Goal: Task Accomplishment & Management: Use online tool/utility

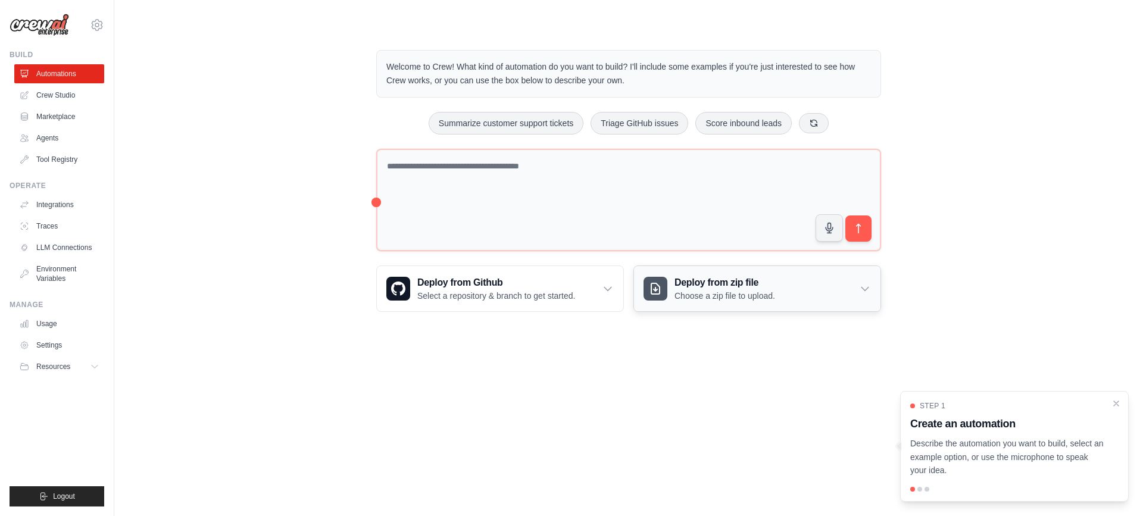
click at [744, 288] on h3 "Deploy from zip file" at bounding box center [724, 283] width 101 height 14
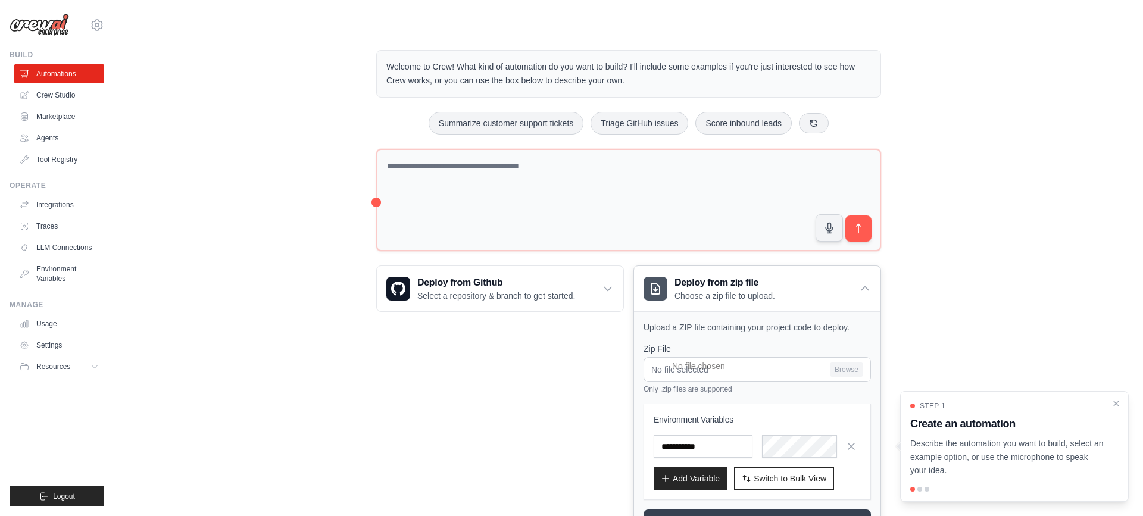
scroll to position [60, 0]
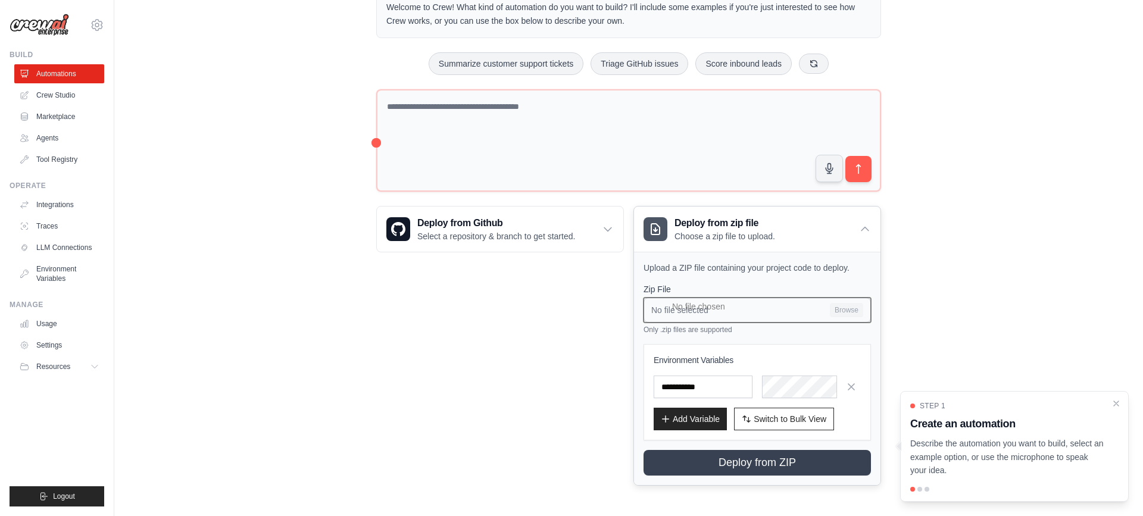
click at [842, 310] on input "No file selected Browse" at bounding box center [756, 310] width 227 height 25
type input "**********"
click at [769, 418] on span "Switch to Bulk View" at bounding box center [789, 418] width 73 height 12
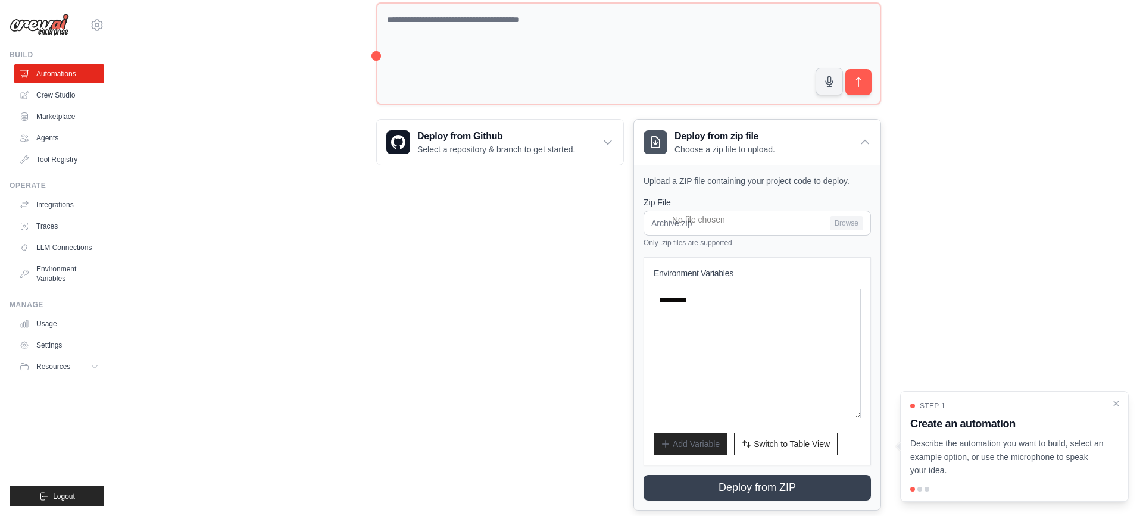
scroll to position [171, 0]
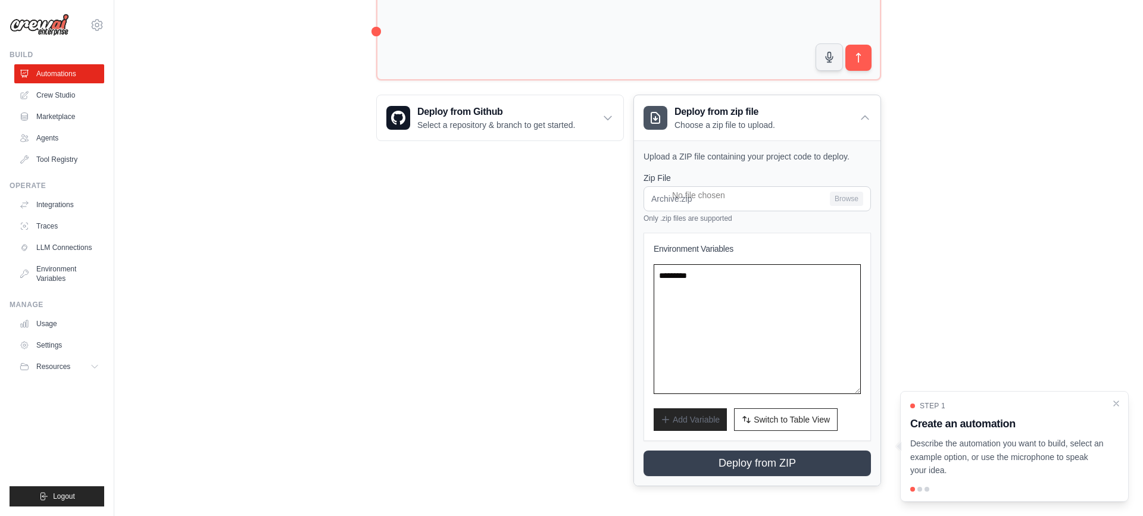
click at [690, 314] on textarea at bounding box center [756, 329] width 207 height 130
drag, startPoint x: 728, startPoint y: 275, endPoint x: 549, endPoint y: 257, distance: 180.0
click at [549, 257] on div "Deploy from Github Select a repository & branch to get started. Connect GitHub …" at bounding box center [628, 291] width 505 height 392
paste textarea "**********"
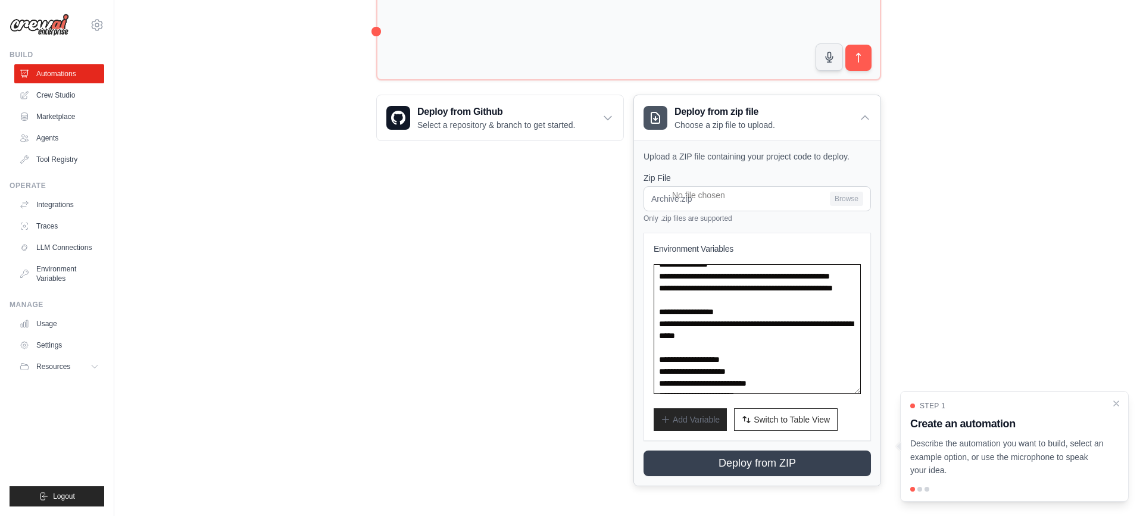
scroll to position [0, 0]
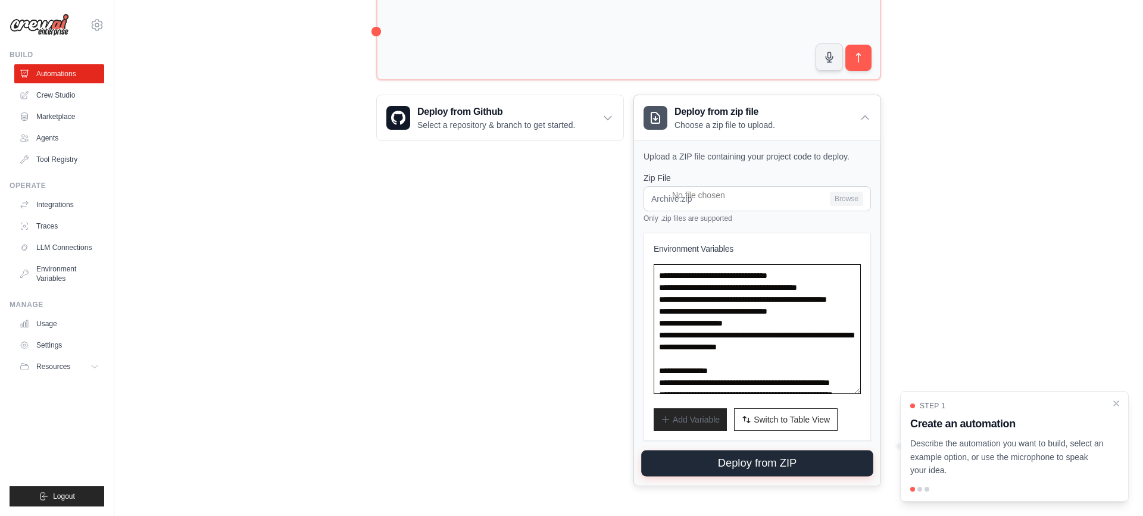
type textarea "**********"
drag, startPoint x: 780, startPoint y: 465, endPoint x: 761, endPoint y: 460, distance: 19.8
click at [780, 465] on button "Deploy from ZIP" at bounding box center [757, 463] width 232 height 26
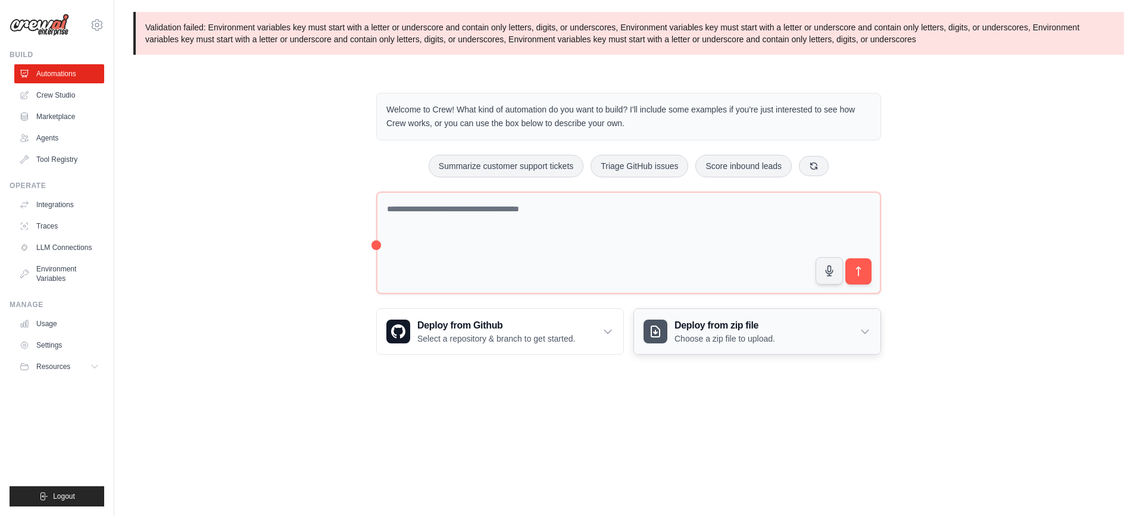
click at [712, 336] on p "Choose a zip file to upload." at bounding box center [724, 339] width 101 height 12
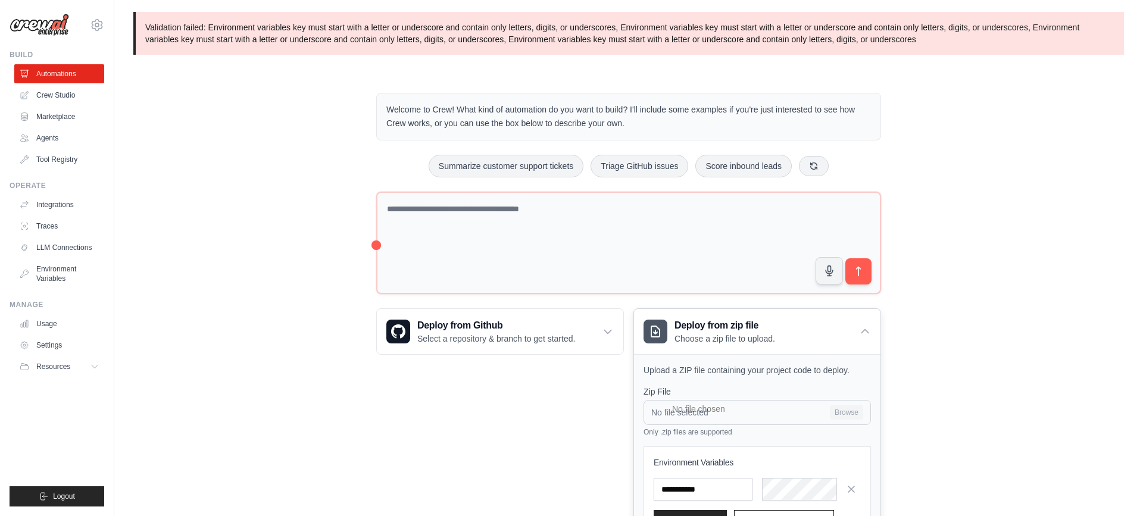
scroll to position [102, 0]
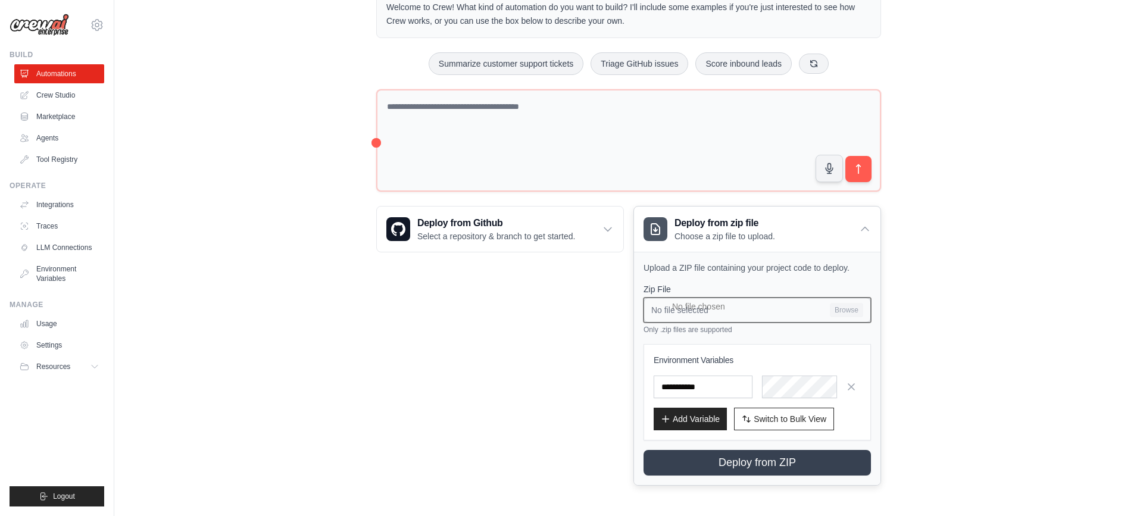
click at [843, 305] on input "No file selected Browse" at bounding box center [756, 310] width 227 height 25
type input "**********"
click at [775, 411] on button "Switch to Bulk View Switch to Table View" at bounding box center [784, 418] width 100 height 23
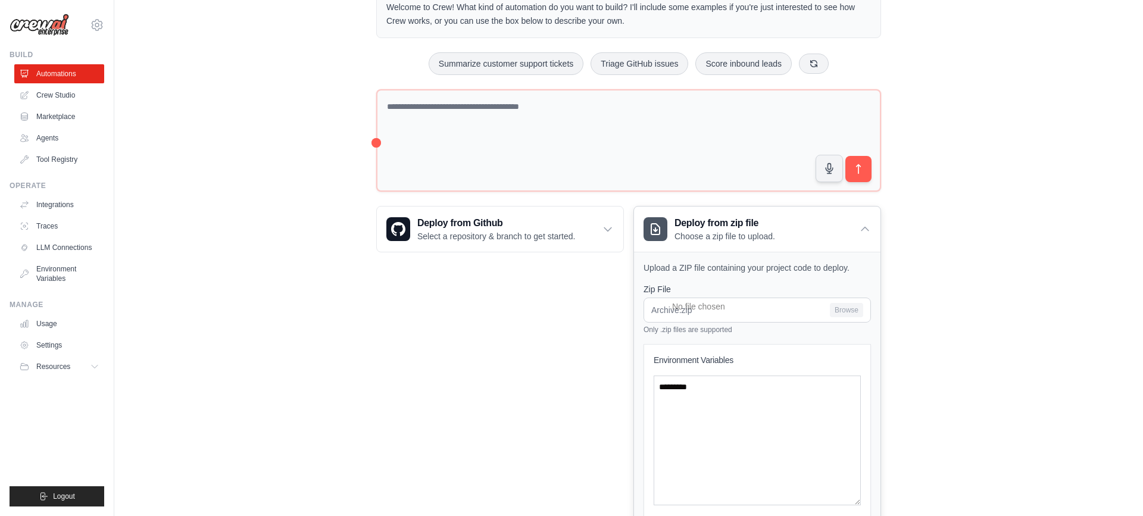
scroll to position [214, 0]
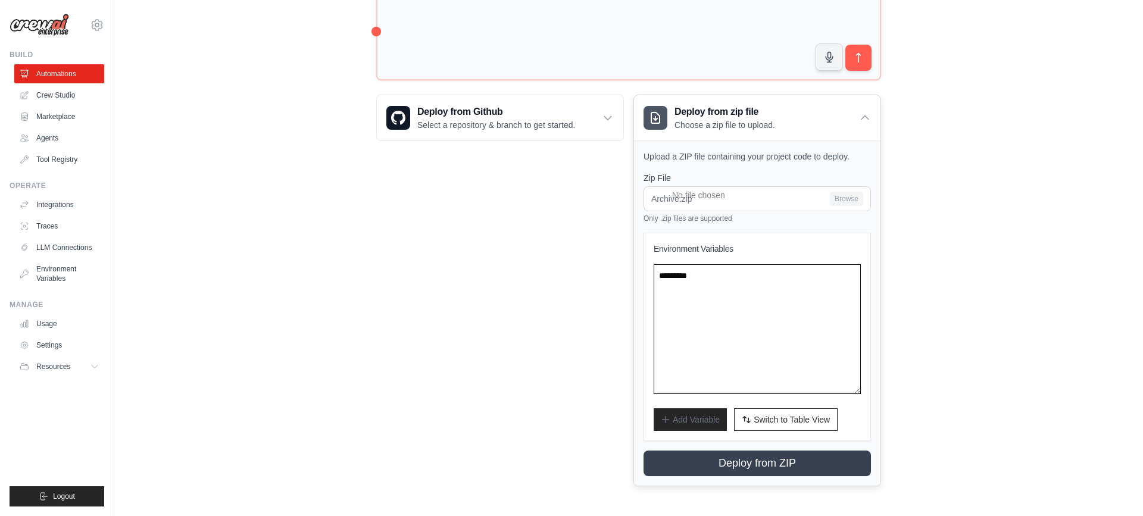
click at [711, 320] on textarea at bounding box center [756, 329] width 207 height 130
paste textarea "**********"
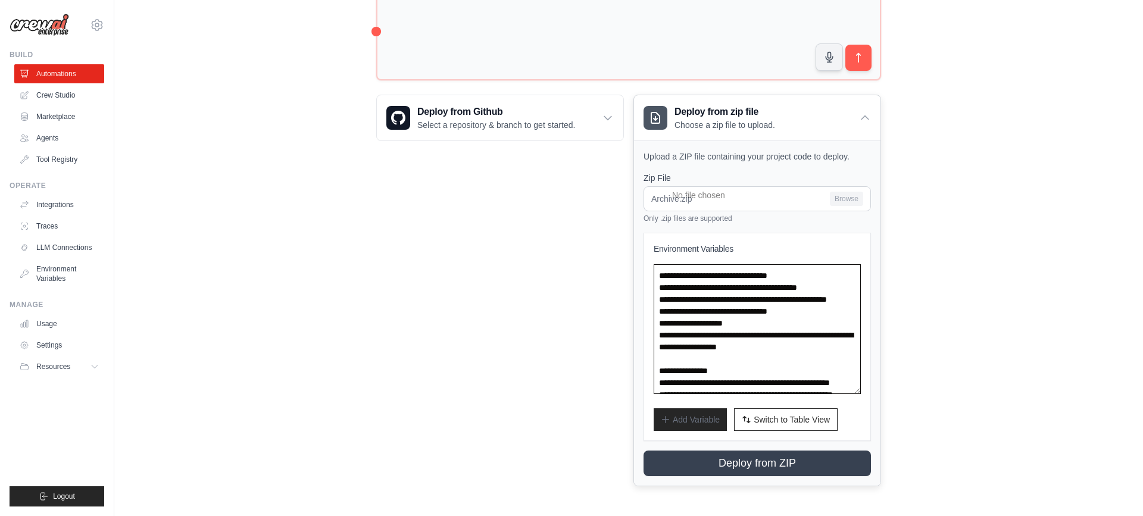
scroll to position [268, 0]
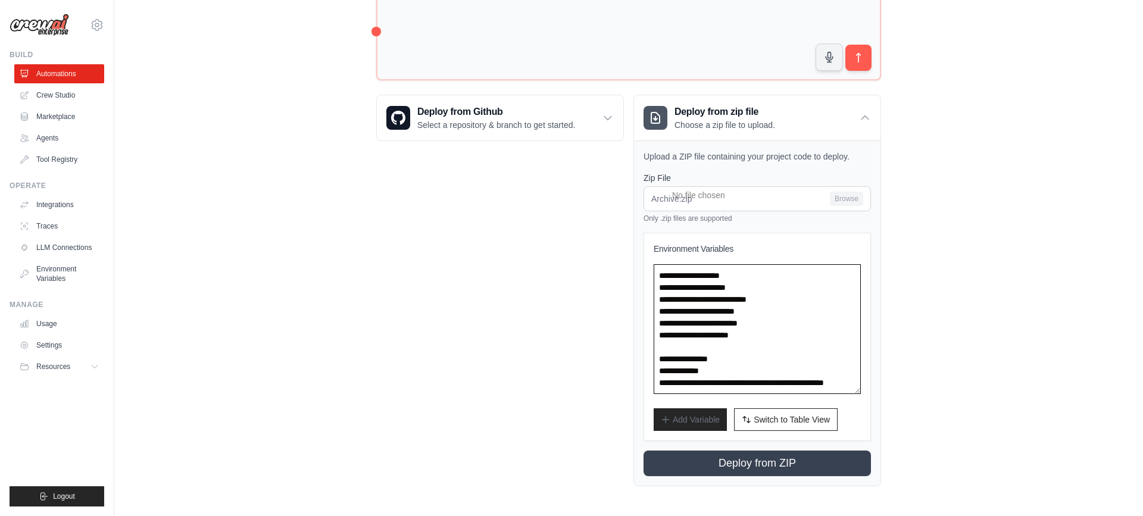
drag, startPoint x: 747, startPoint y: 353, endPoint x: 627, endPoint y: 345, distance: 120.5
click at [627, 345] on div "Deploy from Github Select a repository & branch to get started. Connect GitHub …" at bounding box center [628, 291] width 505 height 392
drag, startPoint x: 764, startPoint y: 322, endPoint x: 636, endPoint y: 309, distance: 128.0
click at [636, 309] on div "Upload a ZIP file containing your project code to deploy. Zip File Archive.zip …" at bounding box center [757, 312] width 246 height 345
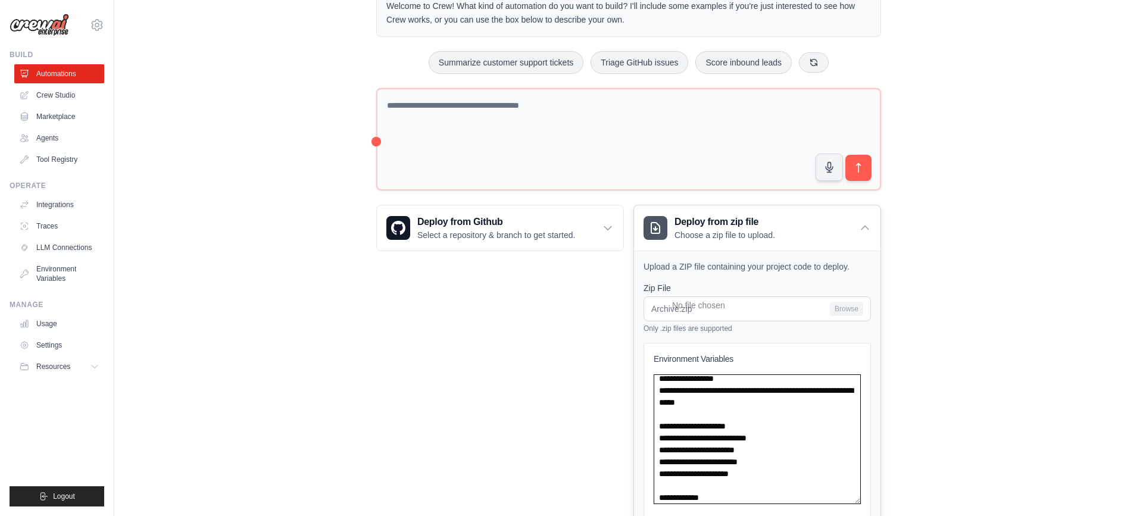
scroll to position [148, 0]
drag, startPoint x: 750, startPoint y: 441, endPoint x: 691, endPoint y: 436, distance: 59.2
click at [655, 430] on textarea "**********" at bounding box center [756, 439] width 207 height 130
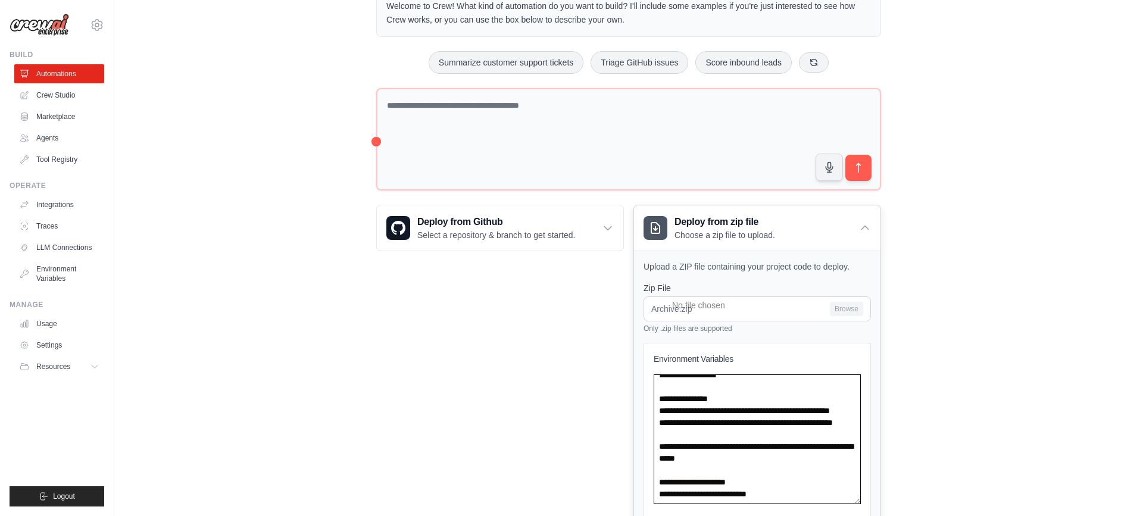
scroll to position [80, 0]
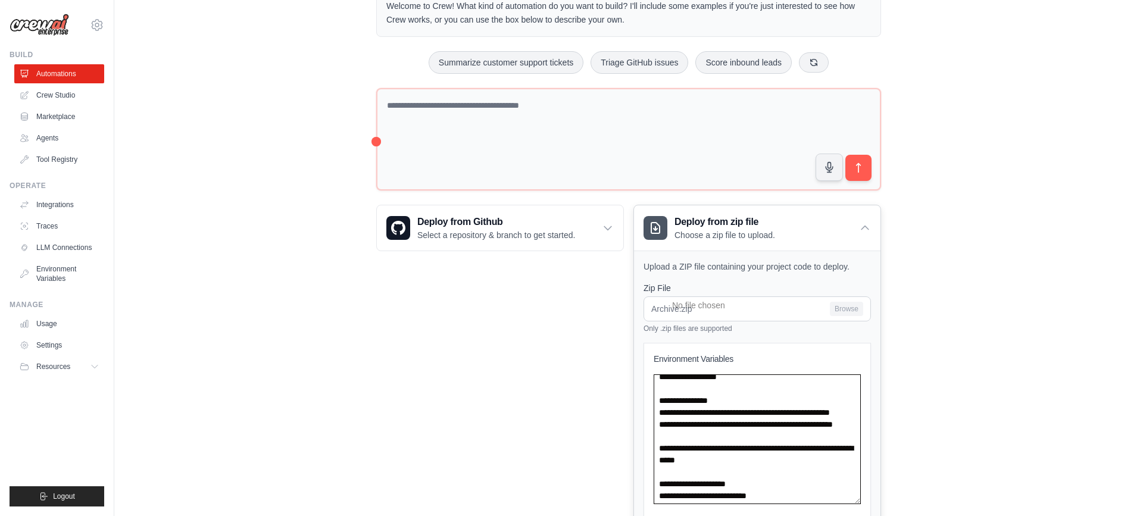
drag, startPoint x: 744, startPoint y: 439, endPoint x: 653, endPoint y: 427, distance: 91.9
click at [653, 427] on textarea "**********" at bounding box center [756, 439] width 207 height 130
click at [743, 424] on textarea "**********" at bounding box center [756, 439] width 207 height 130
drag, startPoint x: 744, startPoint y: 434, endPoint x: 709, endPoint y: 403, distance: 46.9
click at [709, 403] on textarea "**********" at bounding box center [756, 439] width 207 height 130
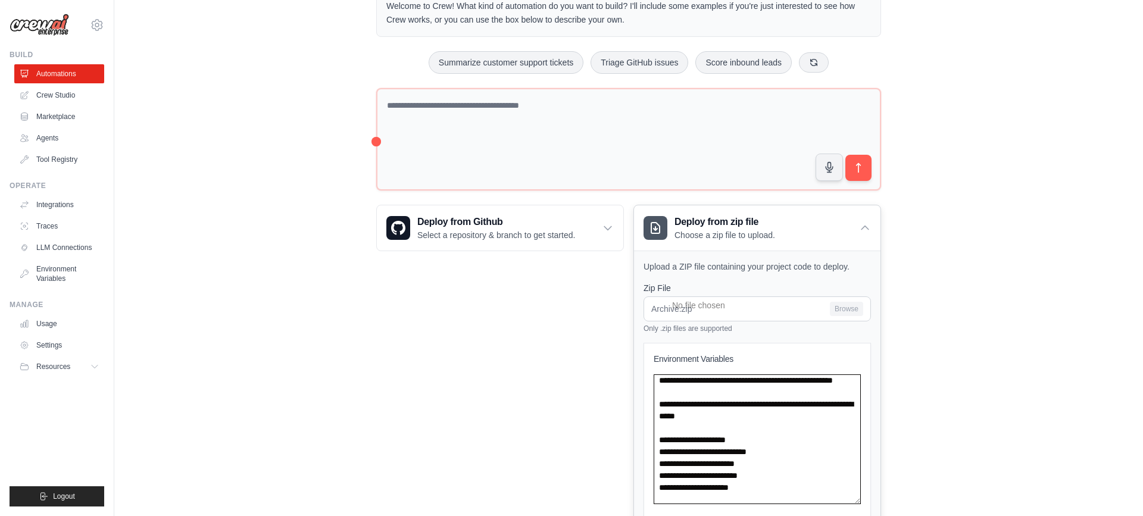
scroll to position [79, 0]
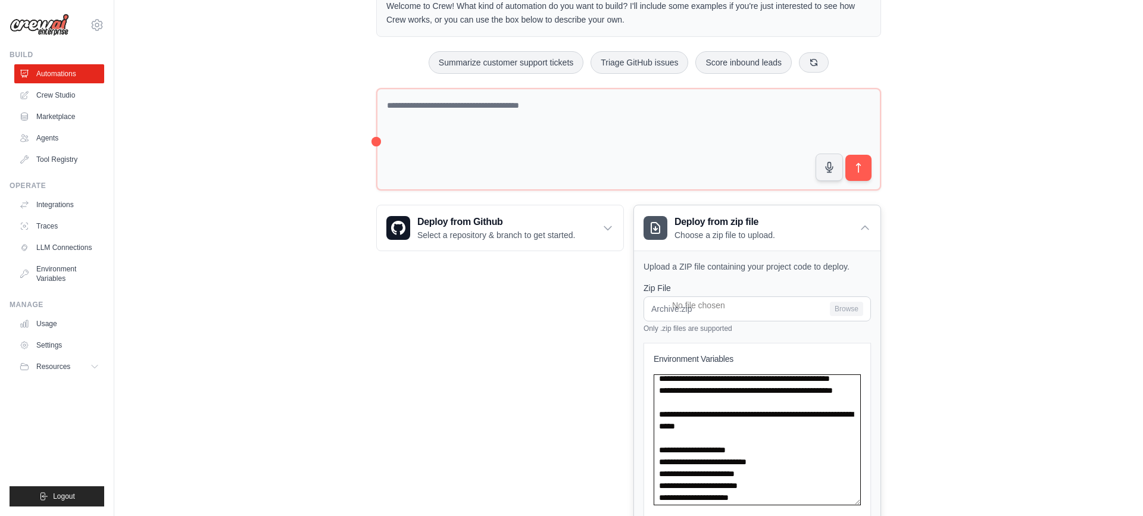
drag, startPoint x: 859, startPoint y: 501, endPoint x: 859, endPoint y: 433, distance: 67.8
click at [850, 515] on html "juanmauricio.leandro@experian.com Settings Build Automations Crew Studio GitHub" at bounding box center [571, 262] width 1143 height 732
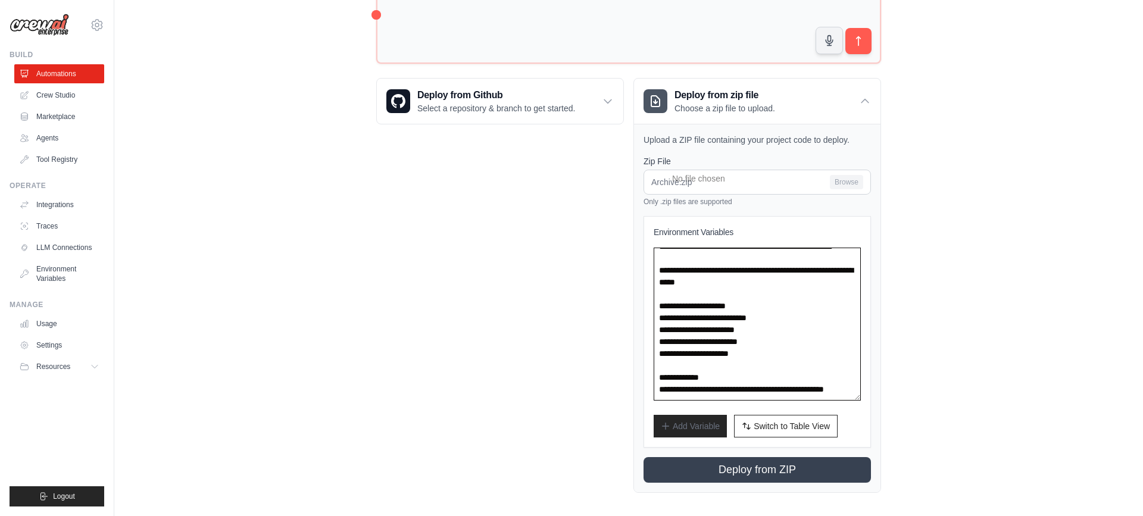
scroll to position [237, 0]
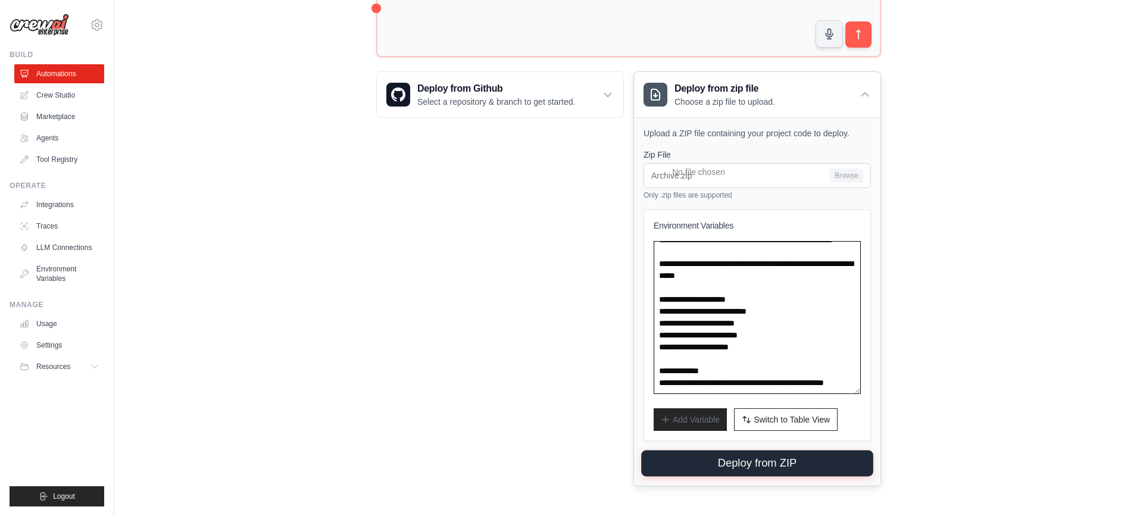
type textarea "**********"
click at [764, 464] on button "Deploy from ZIP" at bounding box center [757, 463] width 232 height 26
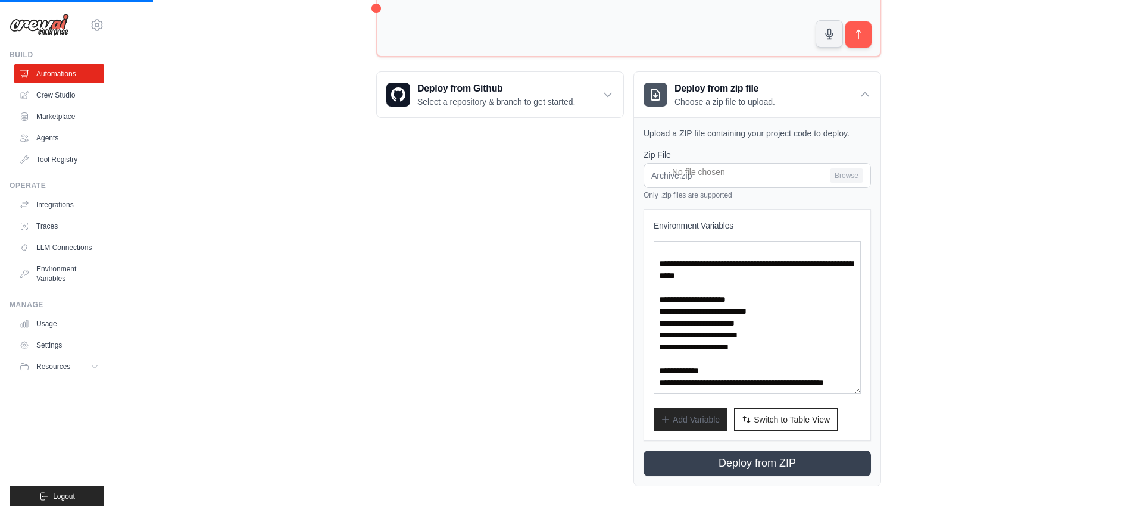
scroll to position [0, 0]
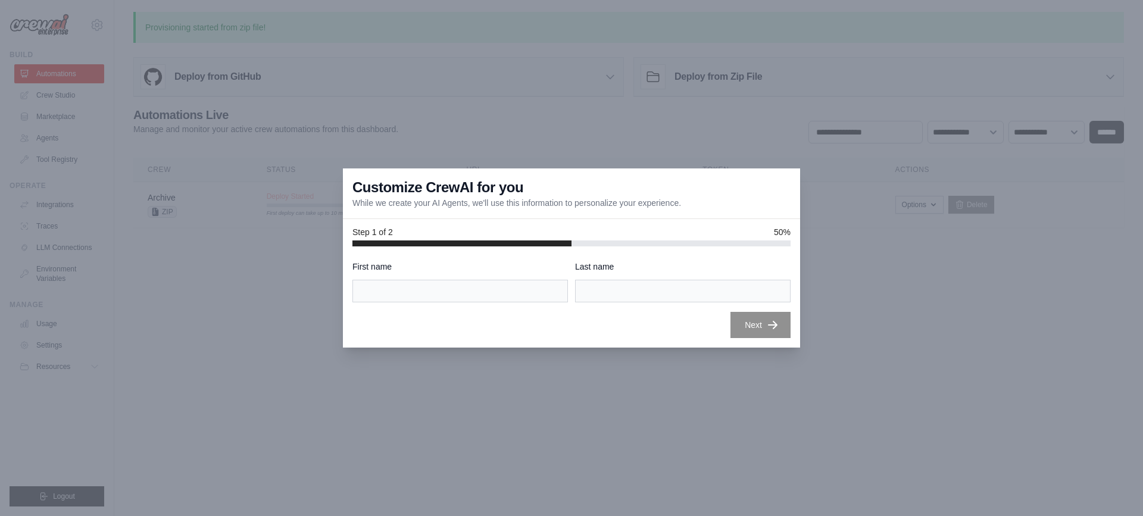
click at [455, 307] on div "First name Last name Next" at bounding box center [571, 299] width 438 height 77
click at [448, 297] on input "First name" at bounding box center [459, 291] width 215 height 23
type input "********"
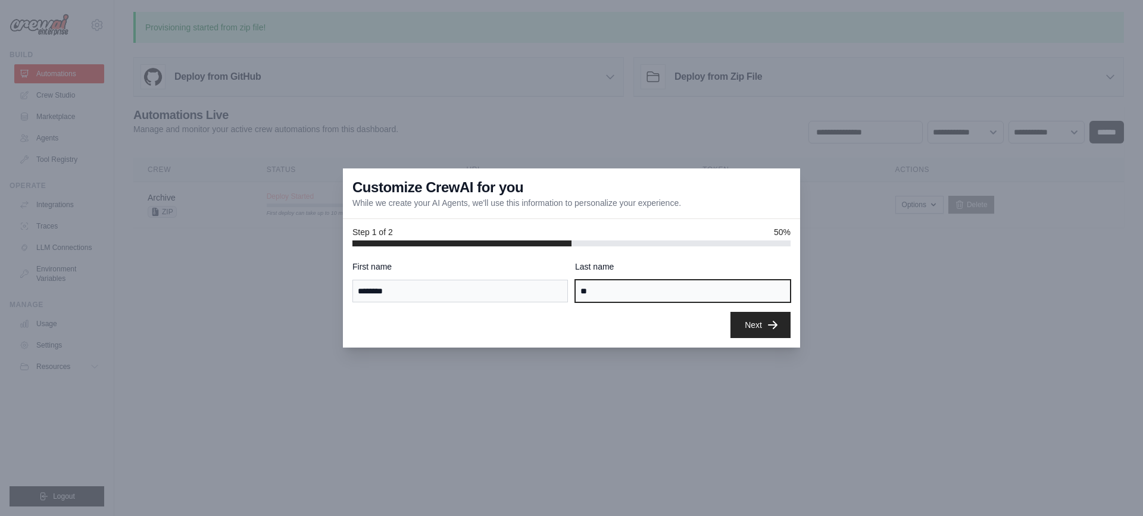
type input "*"
type input "*******"
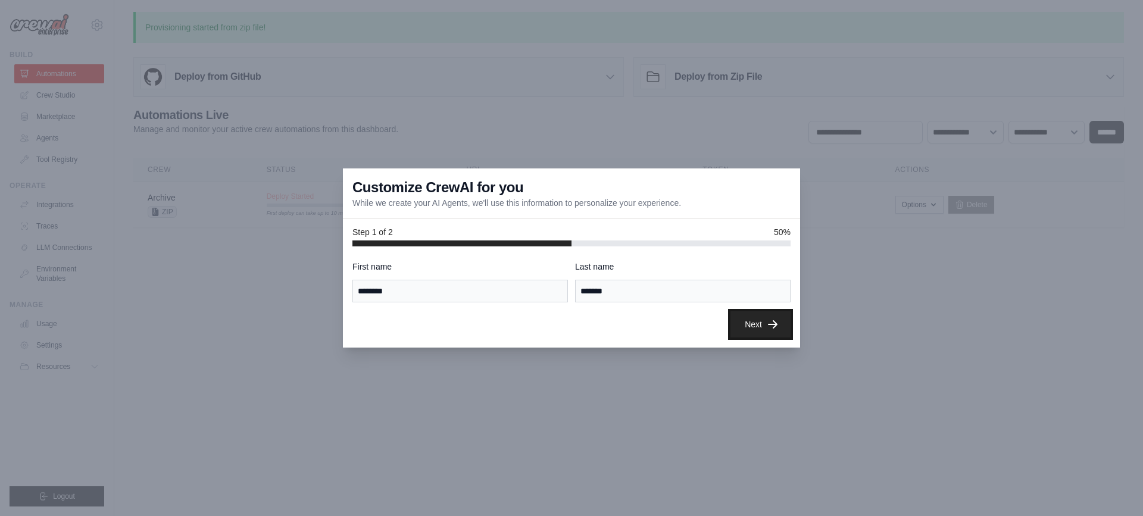
click at [768, 327] on icon "button" at bounding box center [772, 324] width 12 height 12
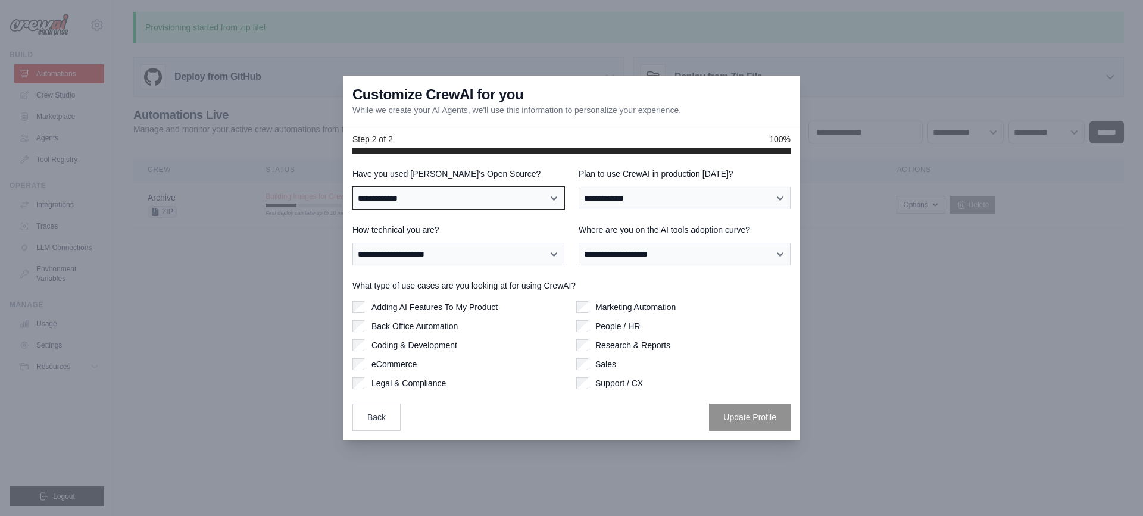
click at [461, 199] on select "**********" at bounding box center [458, 198] width 212 height 23
select select "**********"
click at [352, 187] on select "**********" at bounding box center [458, 198] width 212 height 23
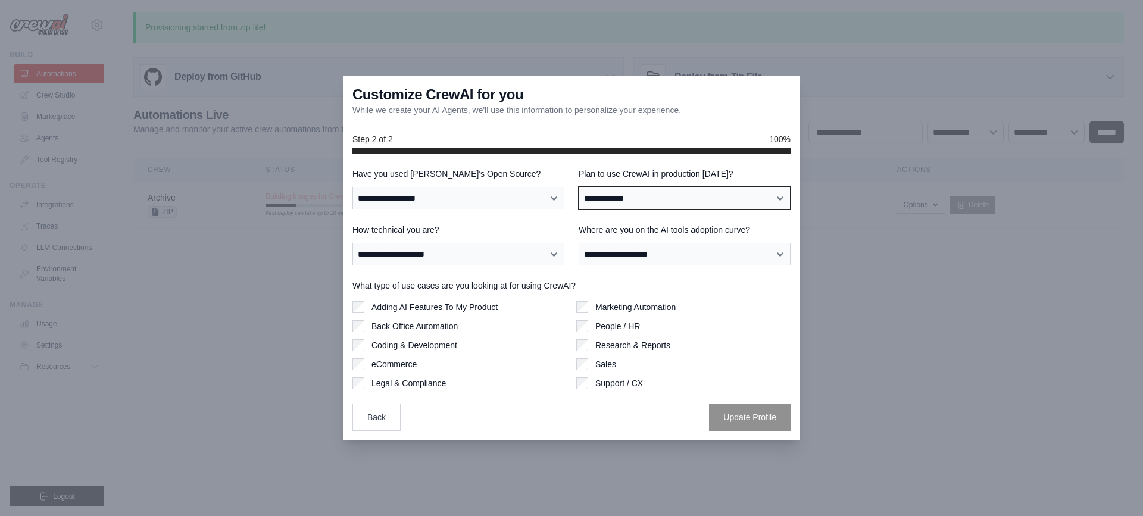
click at [675, 203] on select "**********" at bounding box center [684, 198] width 212 height 23
select select "****"
click at [578, 187] on select "**********" at bounding box center [684, 198] width 212 height 23
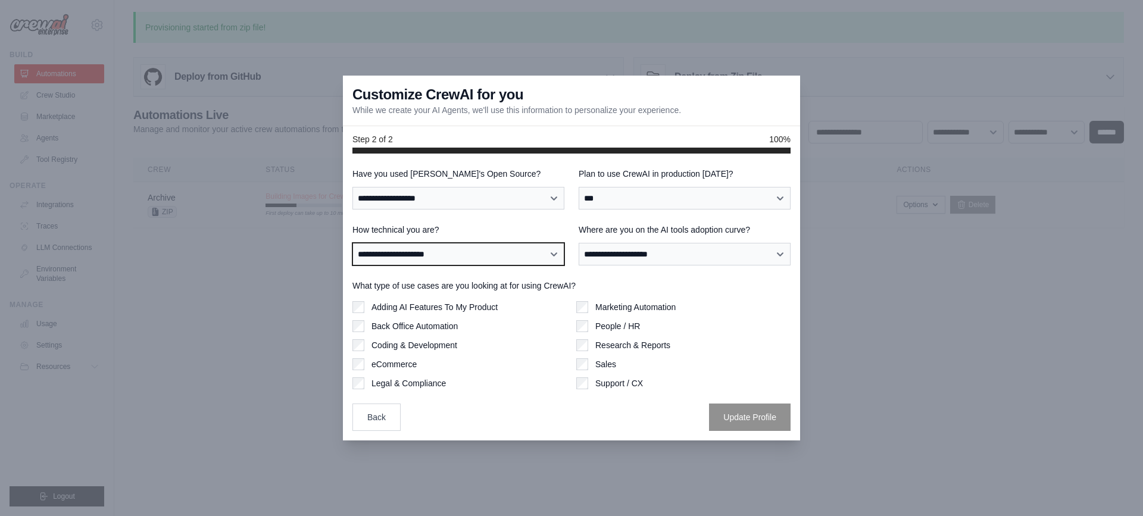
click at [429, 253] on select "**********" at bounding box center [458, 254] width 212 height 23
select select "**********"
click at [352, 243] on select "**********" at bounding box center [458, 254] width 212 height 23
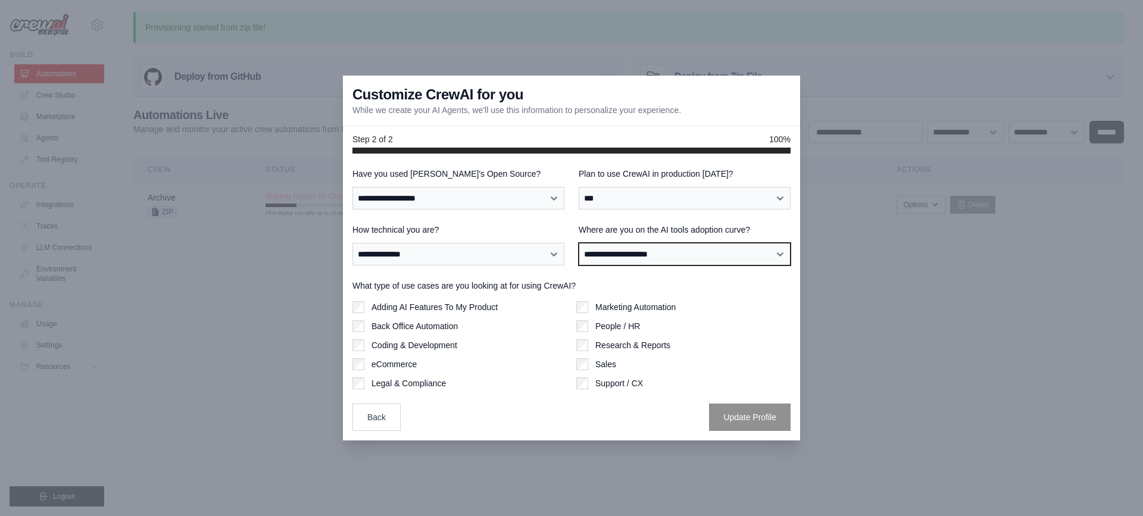
click at [645, 250] on select "**********" at bounding box center [684, 254] width 212 height 23
select select "**********"
click at [578, 243] on select "**********" at bounding box center [684, 254] width 212 height 23
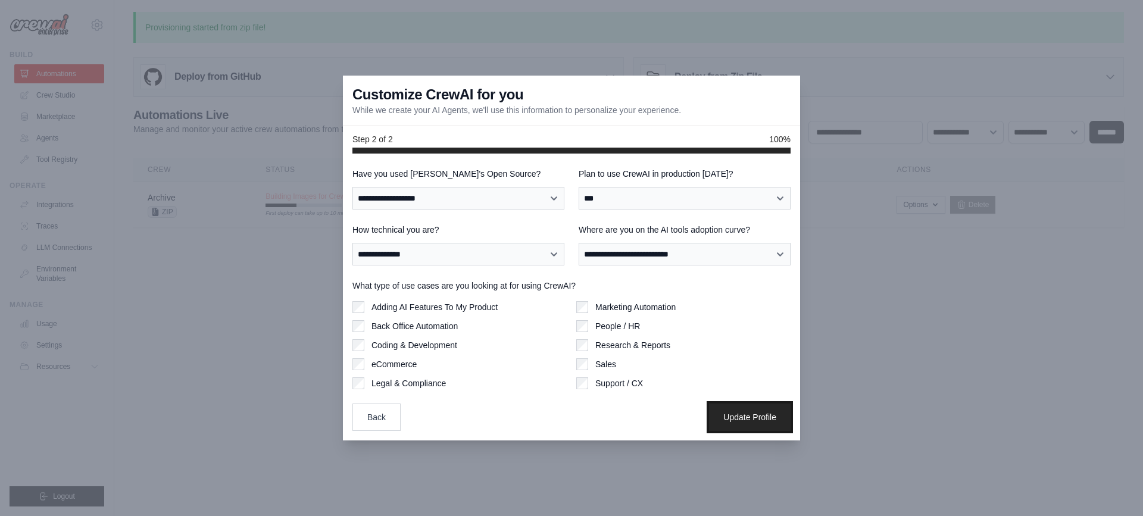
drag, startPoint x: 769, startPoint y: 418, endPoint x: 709, endPoint y: 414, distance: 60.2
click at [769, 418] on button "Update Profile" at bounding box center [750, 416] width 82 height 27
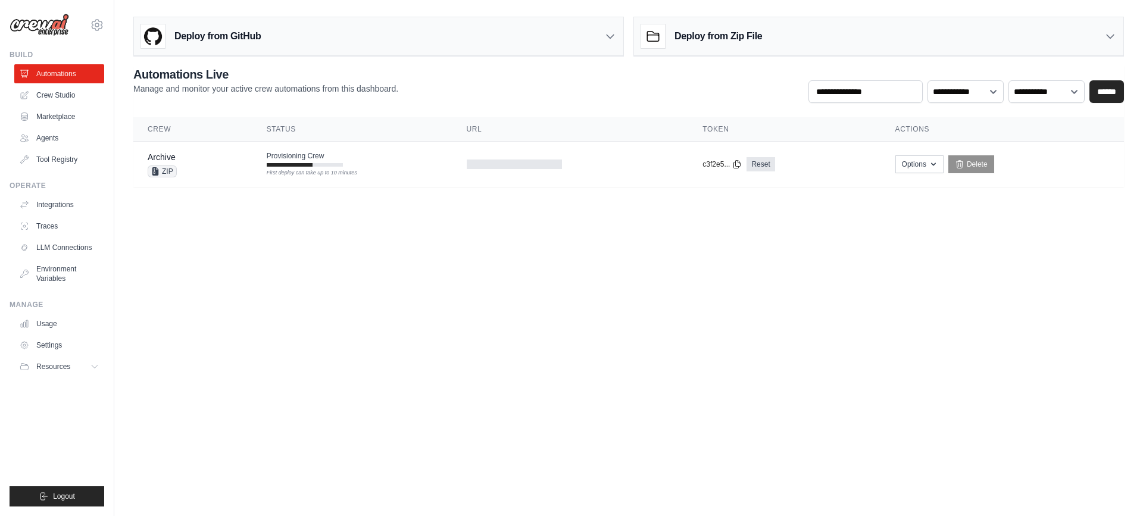
click at [462, 234] on body "[EMAIL_ADDRESS][DOMAIN_NAME] Settings Build Automations Crew Studio Resources" at bounding box center [571, 258] width 1143 height 516
click at [290, 172] on div "First deploy can take up to 10 minutes" at bounding box center [305, 173] width 76 height 8
click at [287, 180] on tr "Archive ZIP Provisioning Crew First deploy can take up to 10 minutes copied c3f…" at bounding box center [628, 165] width 990 height 46
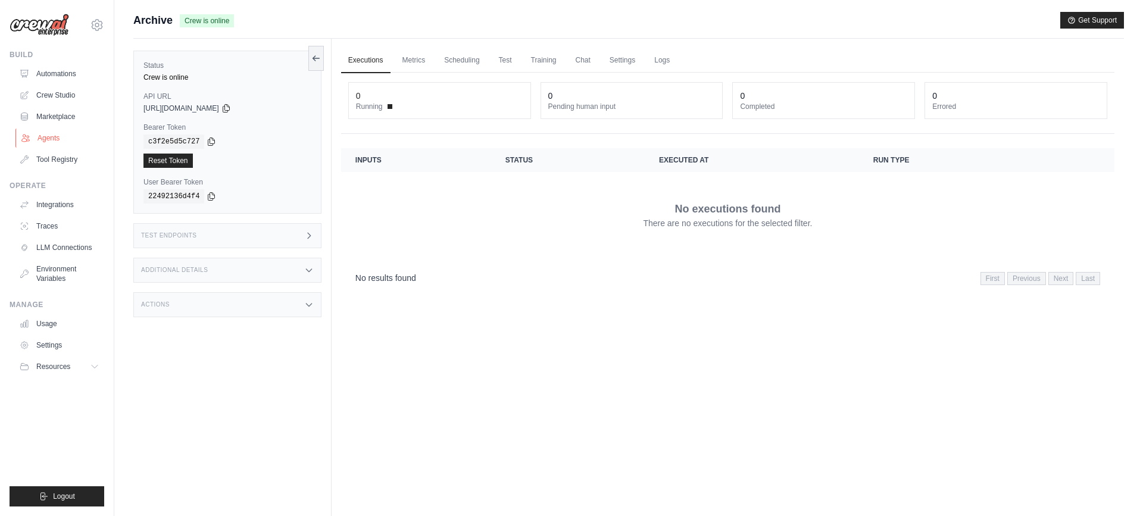
click at [52, 139] on link "Agents" at bounding box center [60, 138] width 90 height 19
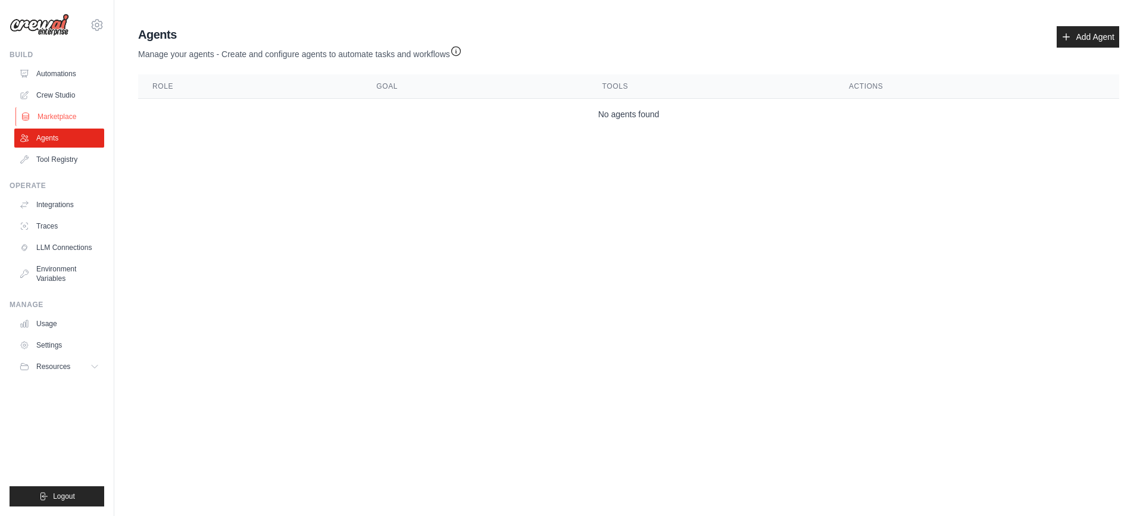
click at [58, 118] on link "Marketplace" at bounding box center [60, 116] width 90 height 19
click at [48, 89] on link "Crew Studio" at bounding box center [60, 95] width 90 height 19
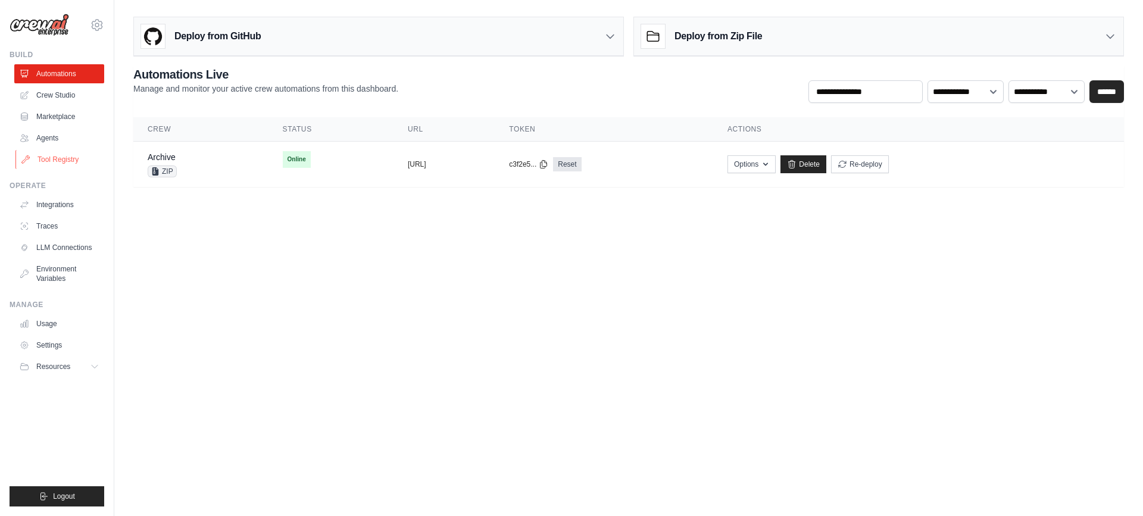
click at [60, 158] on link "Tool Registry" at bounding box center [60, 159] width 90 height 19
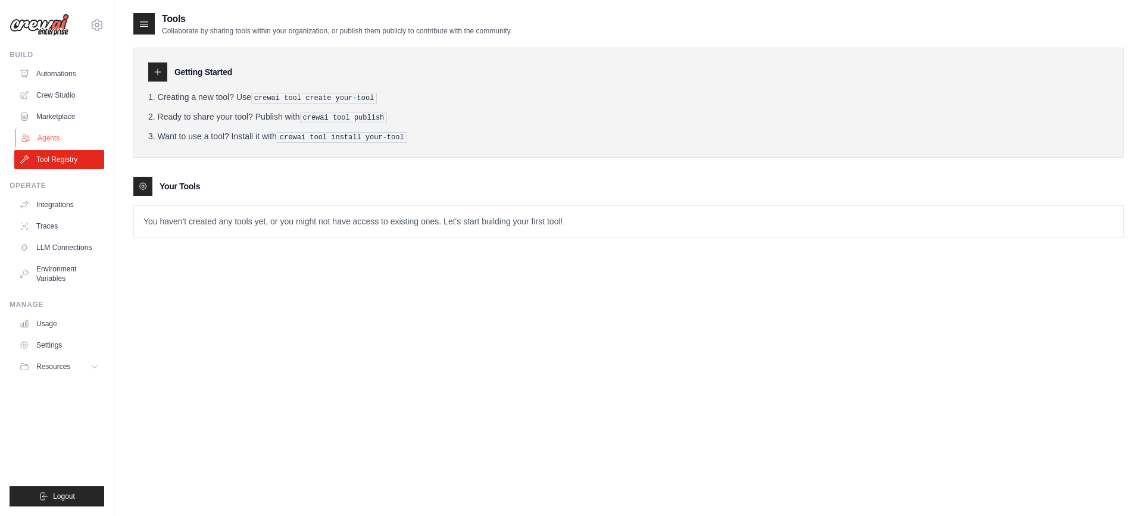
click at [48, 136] on link "Agents" at bounding box center [60, 138] width 90 height 19
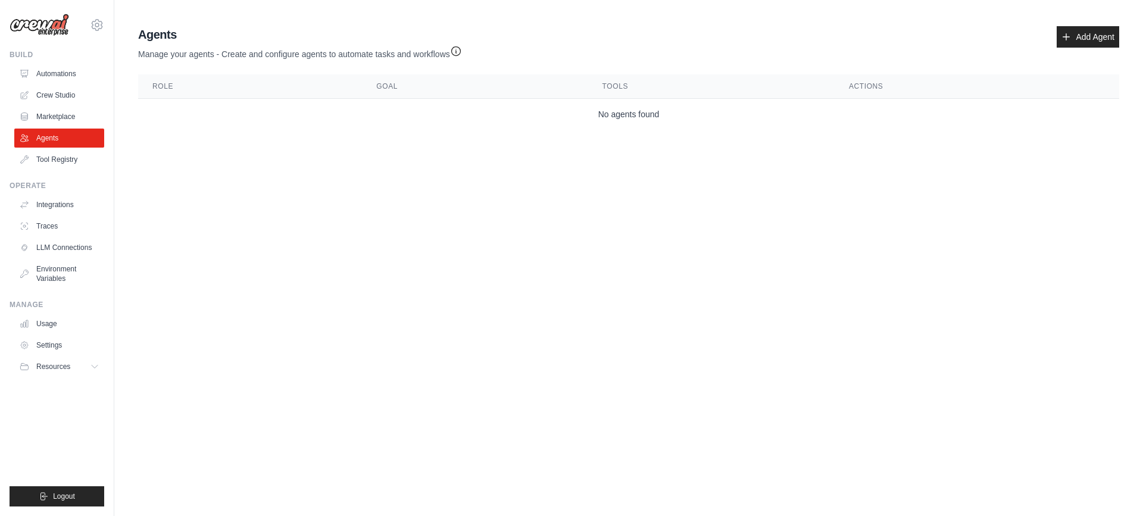
drag, startPoint x: 430, startPoint y: 154, endPoint x: 570, endPoint y: 137, distance: 141.5
click at [430, 154] on main "Agent Usage Guide To use an agent in your CrewAI project, you can initialize it…" at bounding box center [628, 80] width 1028 height 161
click at [43, 95] on link "Crew Studio" at bounding box center [60, 95] width 90 height 19
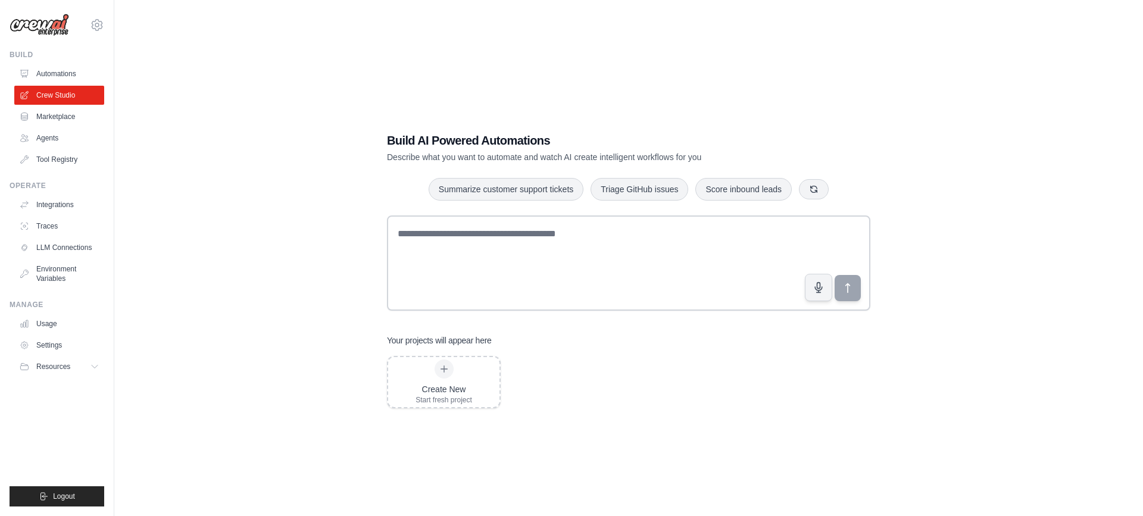
click at [52, 70] on link "Automations" at bounding box center [59, 73] width 90 height 19
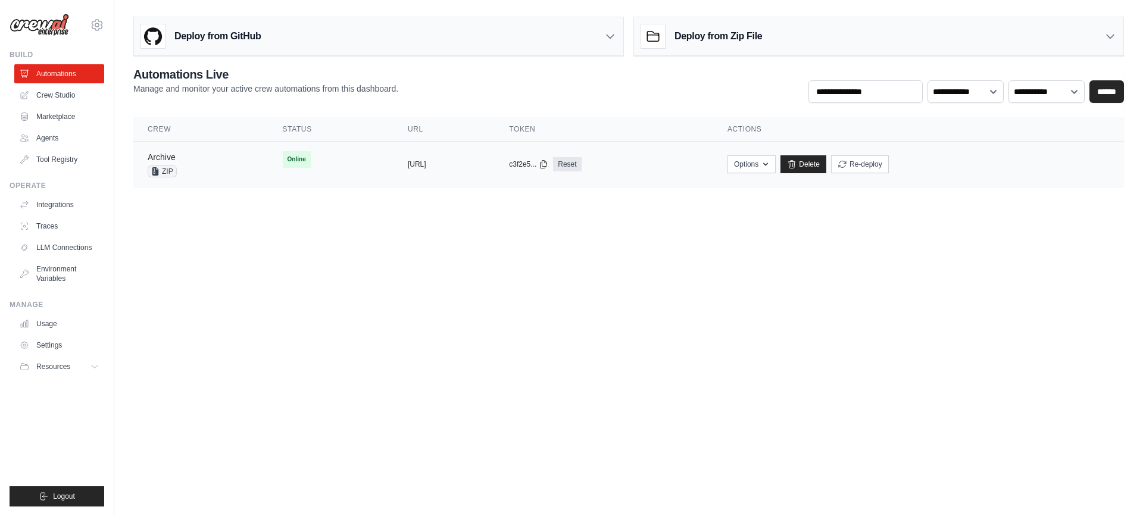
click at [173, 160] on link "Archive" at bounding box center [162, 157] width 28 height 10
click at [426, 164] on button "https://archive-9268104b-0871-42f3-" at bounding box center [417, 164] width 18 height 10
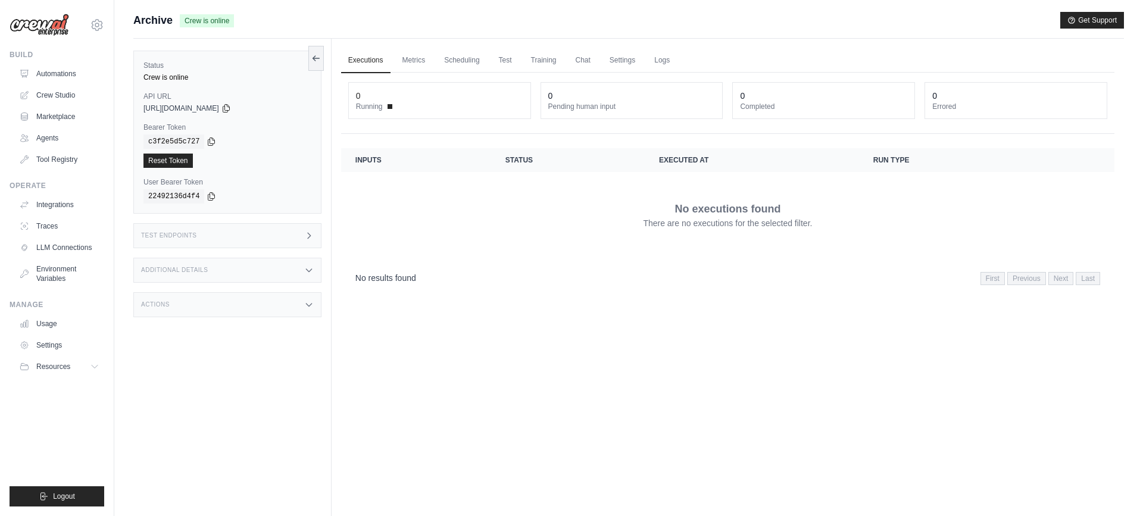
click at [295, 243] on div "Test Endpoints" at bounding box center [227, 235] width 188 height 25
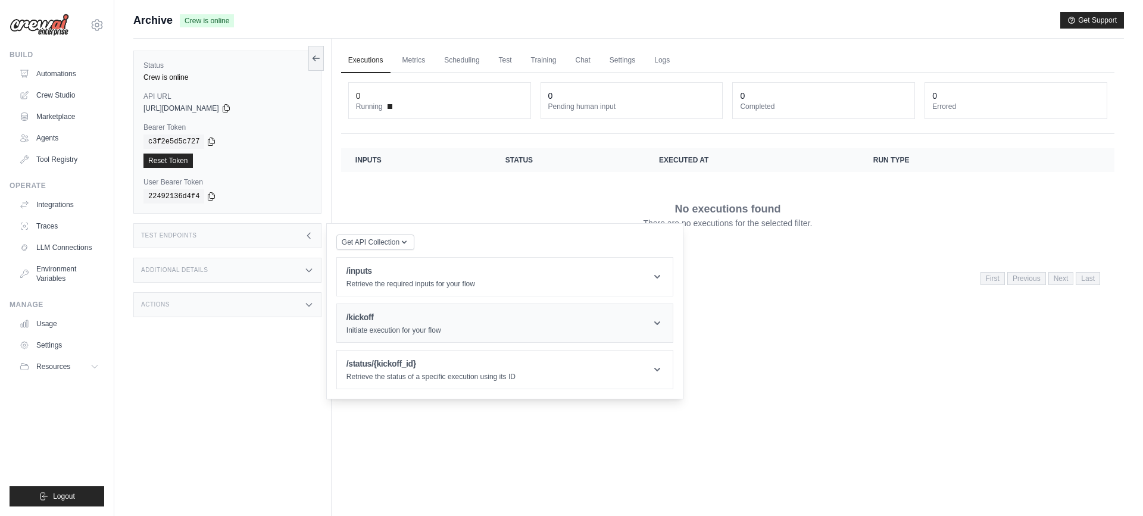
click at [665, 320] on header "/kickoff Initiate execution for your flow" at bounding box center [505, 323] width 336 height 38
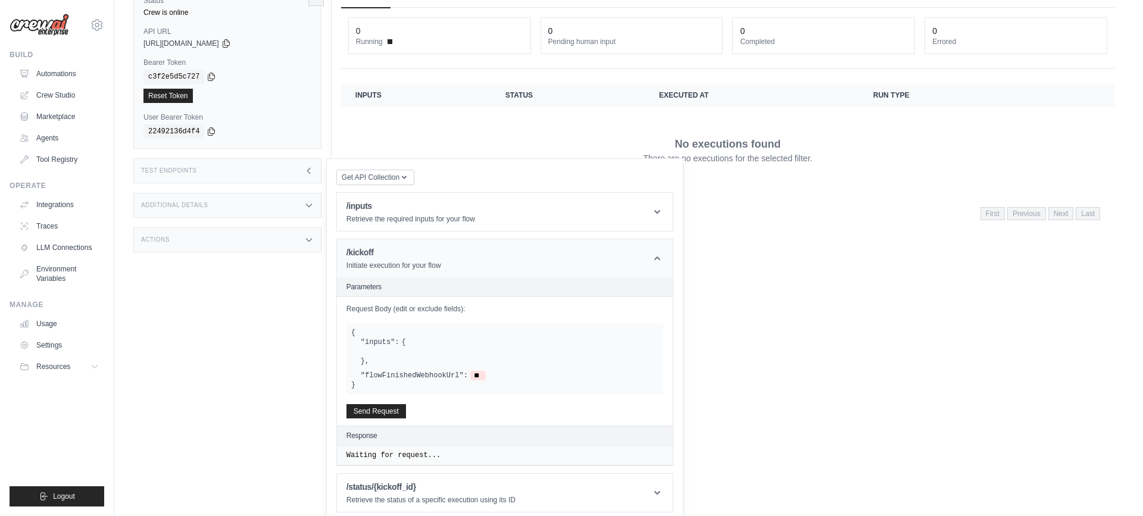
scroll to position [72, 0]
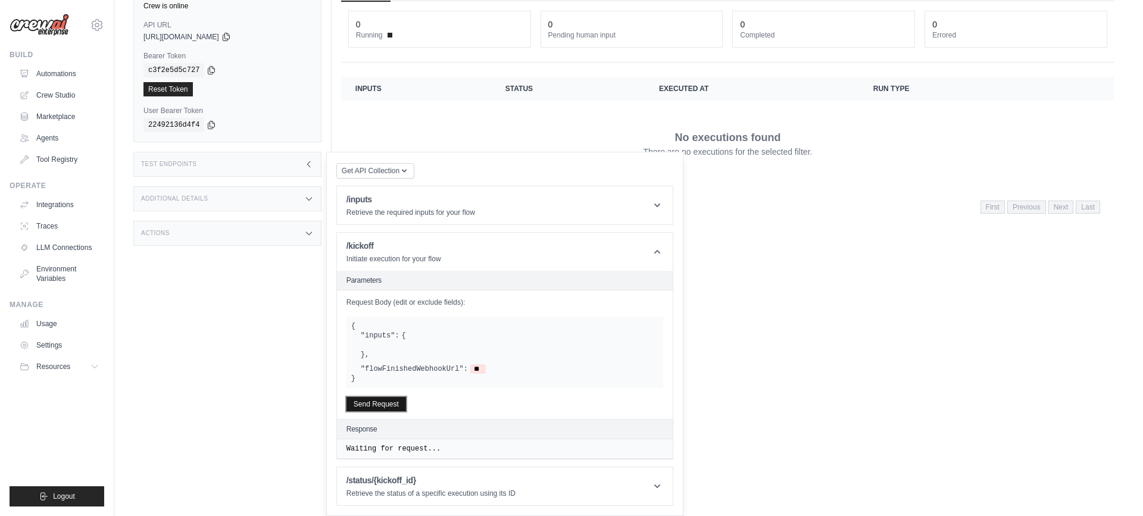
click at [386, 408] on button "Send Request" at bounding box center [376, 404] width 60 height 14
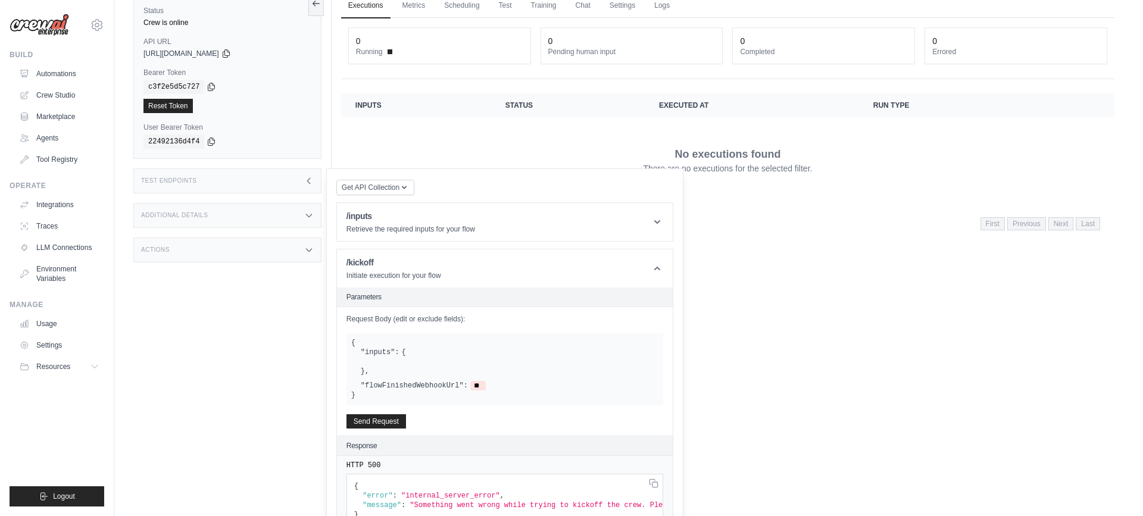
scroll to position [0, 0]
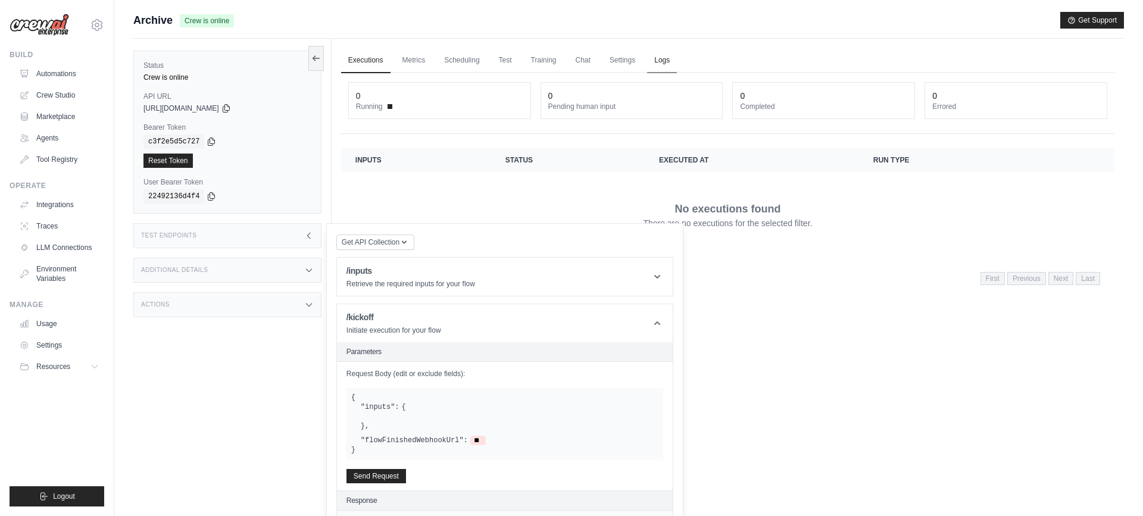
click at [667, 55] on link "Logs" at bounding box center [662, 60] width 30 height 25
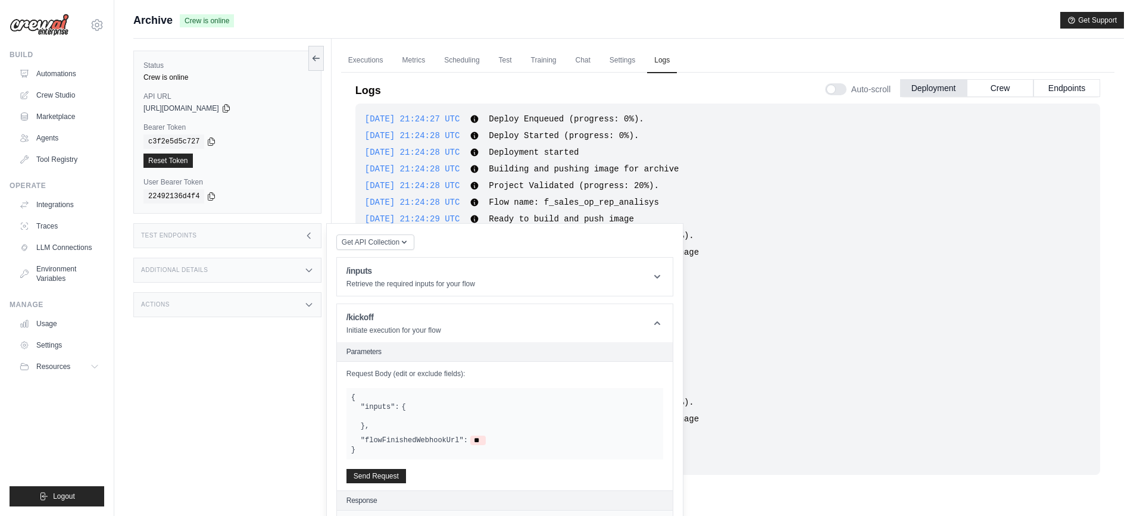
scroll to position [264, 0]
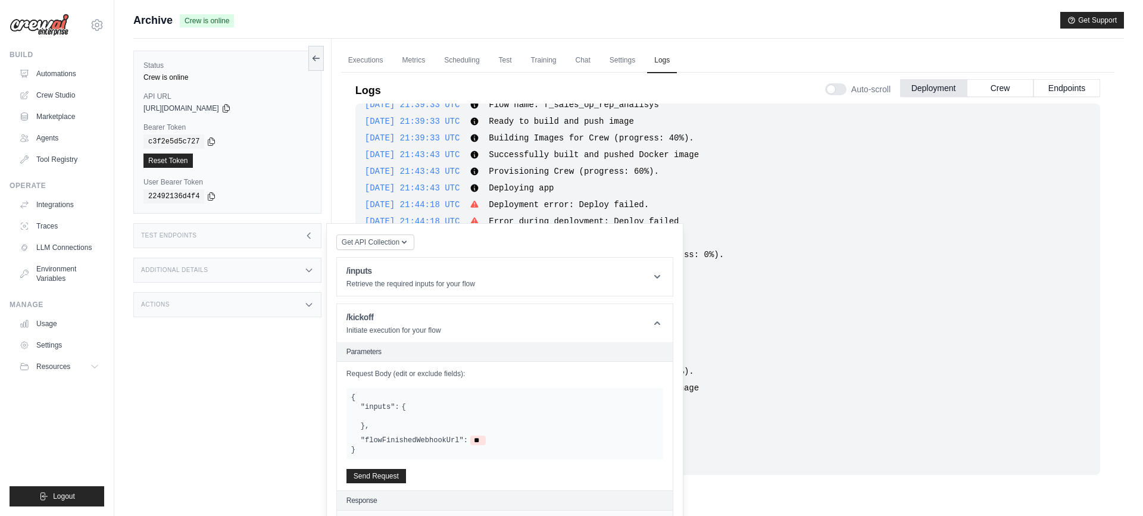
click at [825, 261] on div "2025-08-20 21:24:27 UTC Deploy Enqueued (progress: 0%). Show more Show less 202…" at bounding box center [727, 289] width 744 height 371
click at [304, 237] on icon at bounding box center [309, 235] width 10 height 10
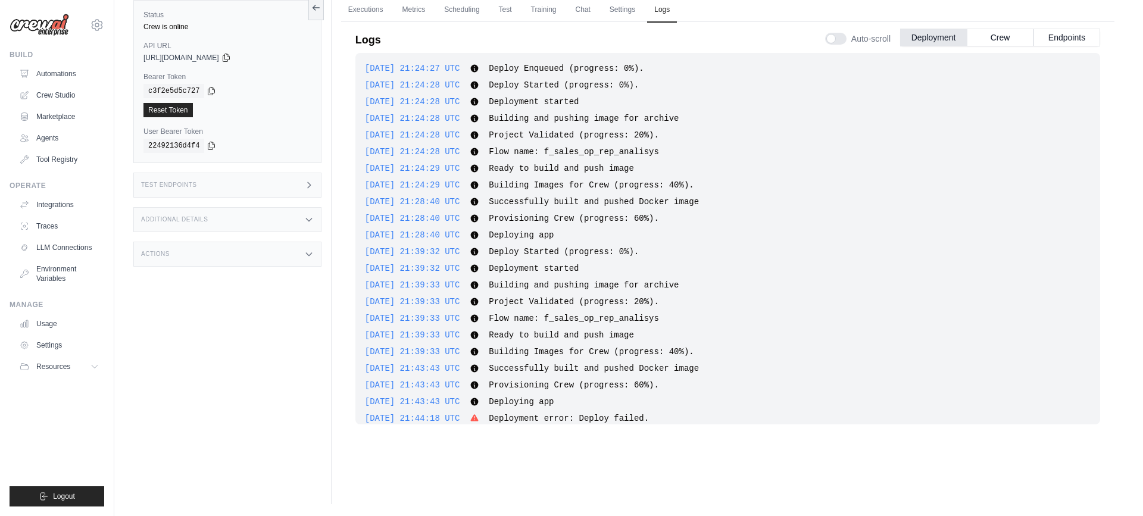
scroll to position [0, 0]
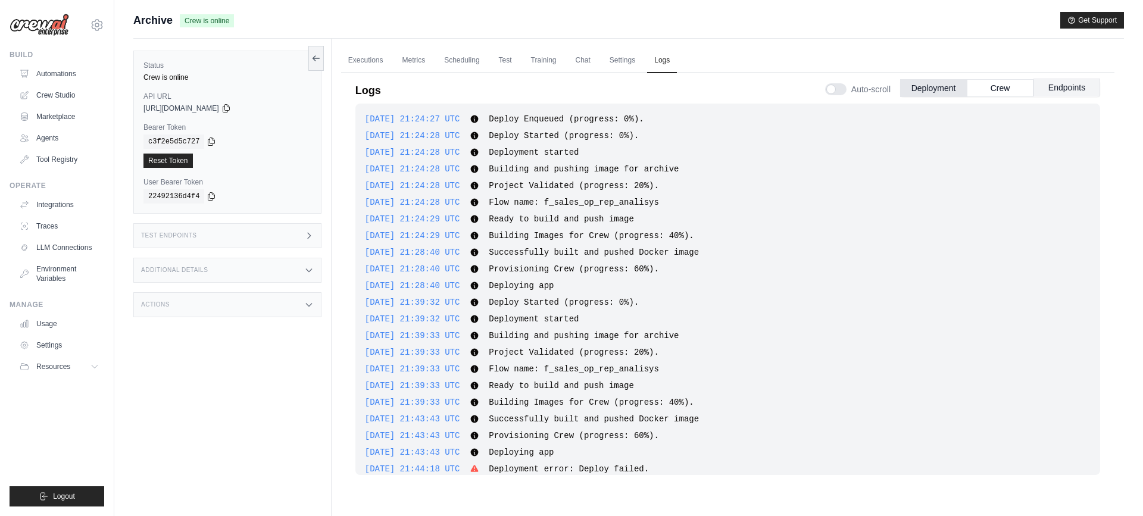
drag, startPoint x: 1013, startPoint y: 83, endPoint x: 1040, endPoint y: 85, distance: 26.3
click at [1013, 83] on button "Crew" at bounding box center [999, 88] width 67 height 18
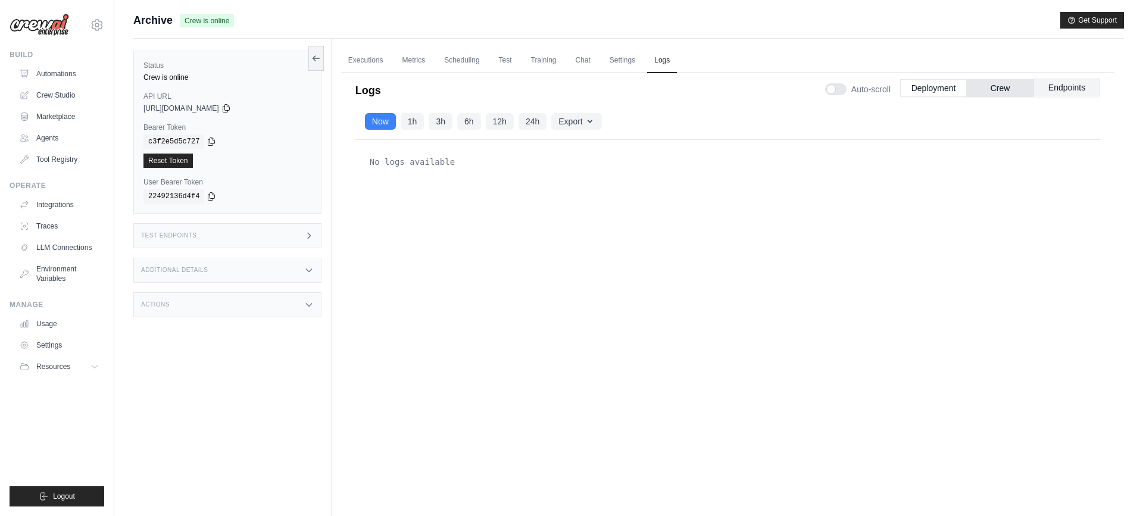
click at [1049, 86] on button "Endpoints" at bounding box center [1066, 88] width 67 height 18
drag, startPoint x: 1070, startPoint y: 90, endPoint x: 676, endPoint y: 86, distance: 394.0
click at [1070, 90] on button "Endpoints" at bounding box center [1066, 88] width 67 height 18
click at [364, 62] on link "Executions" at bounding box center [365, 60] width 49 height 25
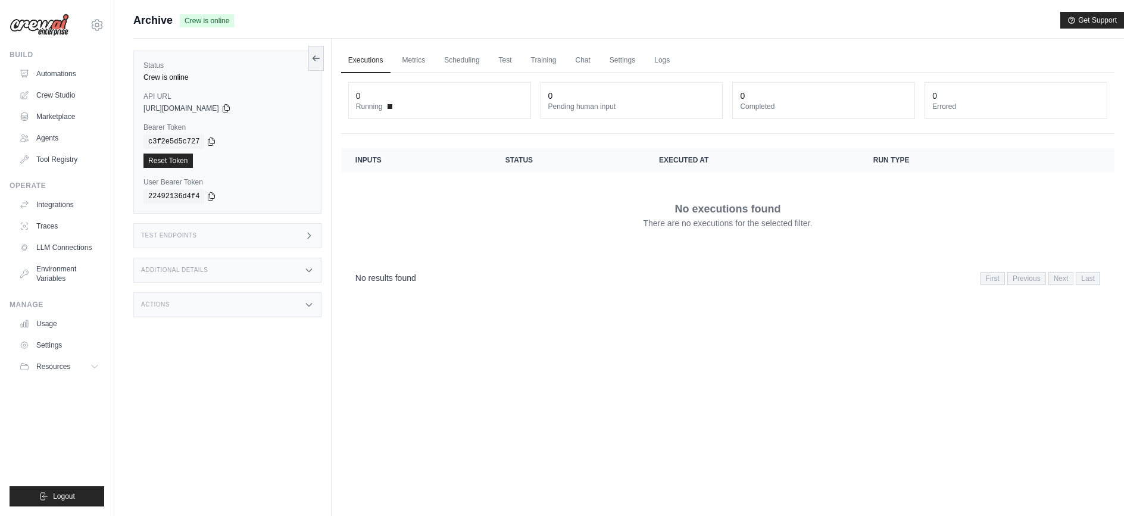
click at [252, 77] on div "Crew is online" at bounding box center [227, 78] width 168 height 10
click at [318, 61] on button at bounding box center [315, 54] width 15 height 25
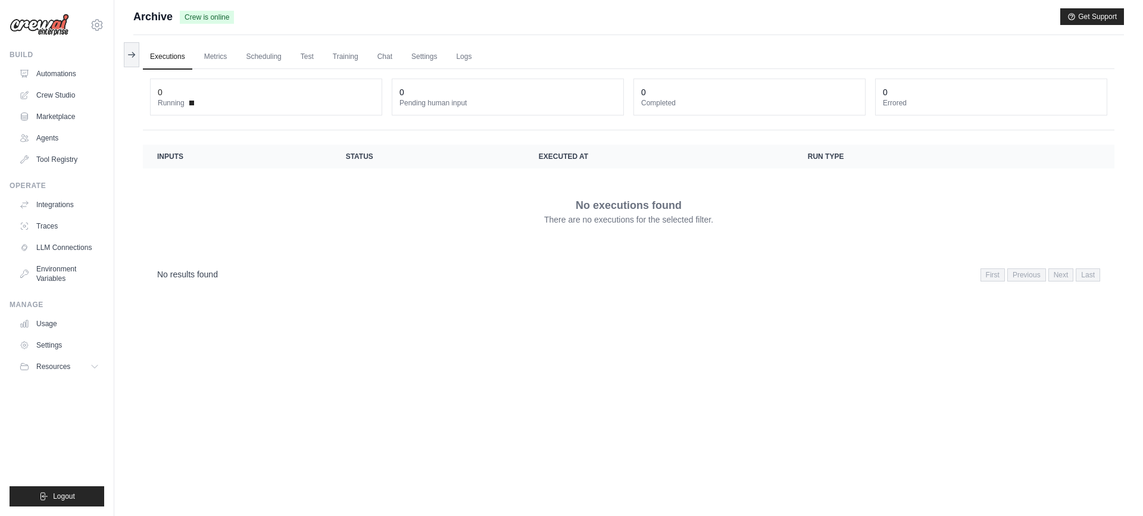
click at [158, 62] on link "Executions" at bounding box center [167, 57] width 49 height 25
click at [136, 49] on button at bounding box center [131, 54] width 15 height 25
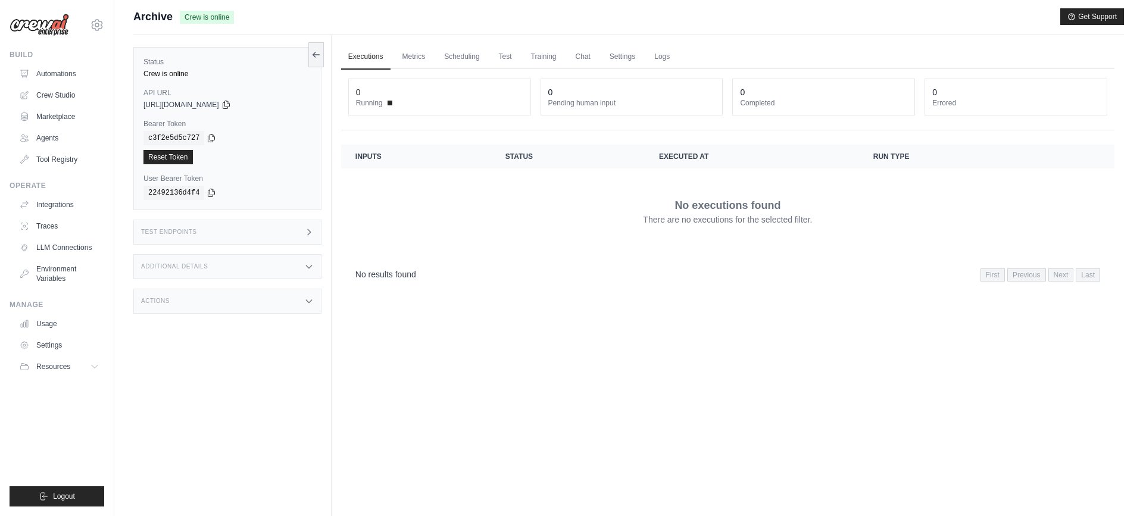
click at [160, 71] on div "Crew is online" at bounding box center [227, 74] width 168 height 10
click at [58, 74] on link "Automations" at bounding box center [60, 73] width 90 height 19
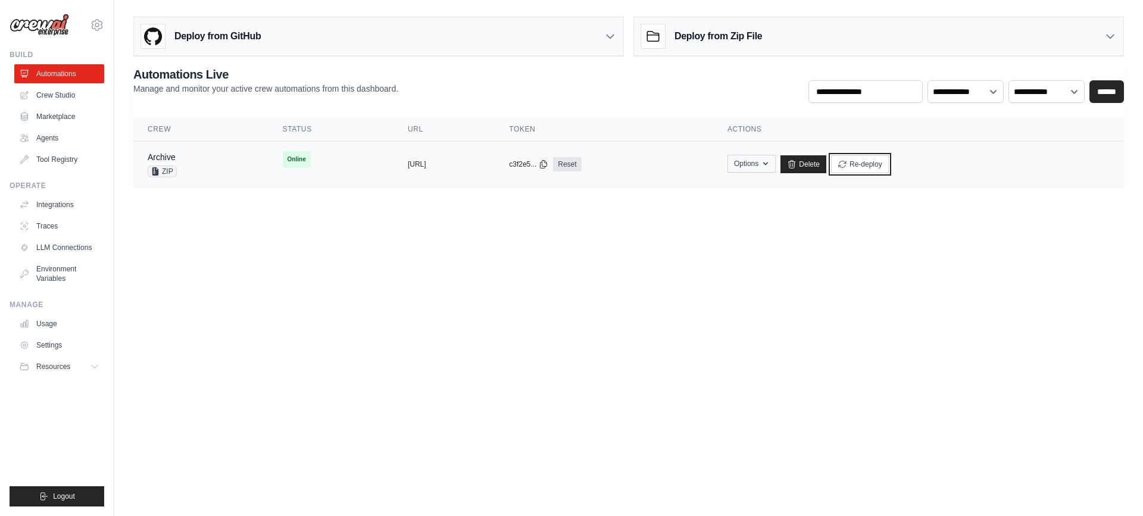
drag, startPoint x: 939, startPoint y: 168, endPoint x: 820, endPoint y: 163, distance: 119.1
click at [888, 168] on button "Re-deploy" at bounding box center [860, 164] width 58 height 18
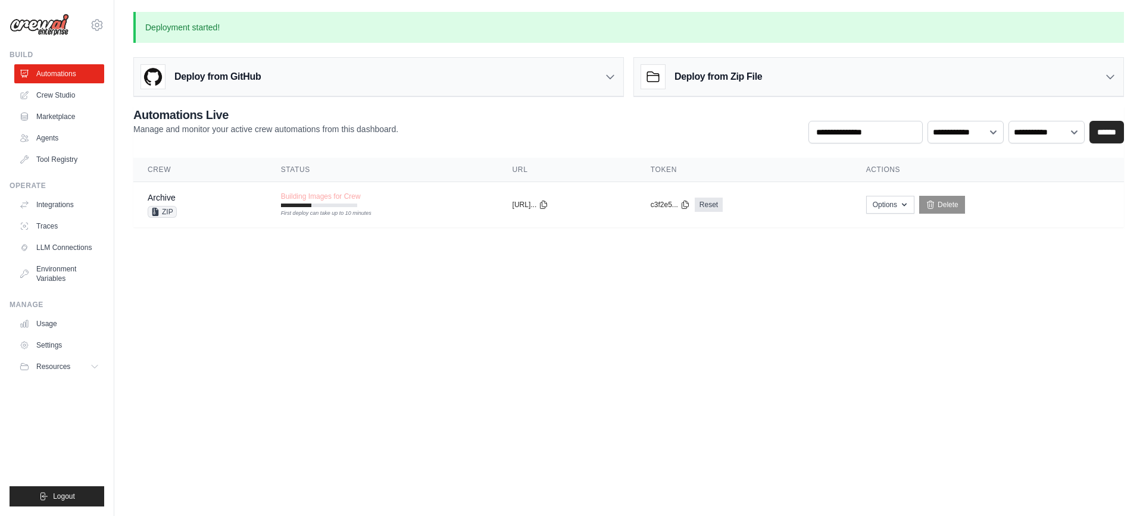
click at [495, 298] on body "juanmauricio.leandro@experian.com Settings Build Automations Crew Studio Resour…" at bounding box center [571, 258] width 1143 height 516
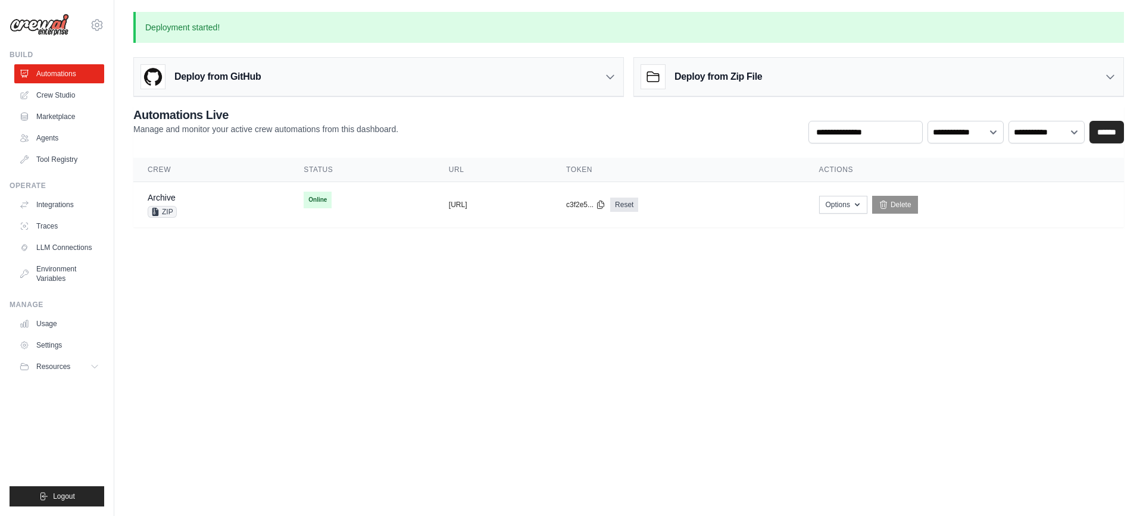
click at [520, 394] on body "juanmauricio.leandro@experian.com Settings Build Automations Crew Studio Resour…" at bounding box center [571, 258] width 1143 height 516
click at [180, 194] on div "Archive" at bounding box center [165, 198] width 34 height 12
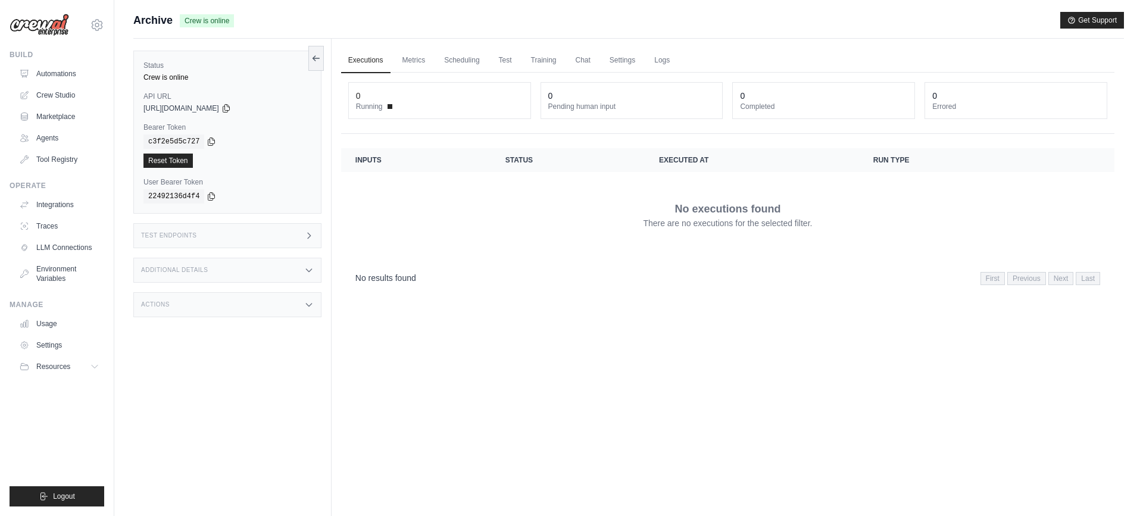
click at [304, 237] on icon at bounding box center [309, 236] width 10 height 10
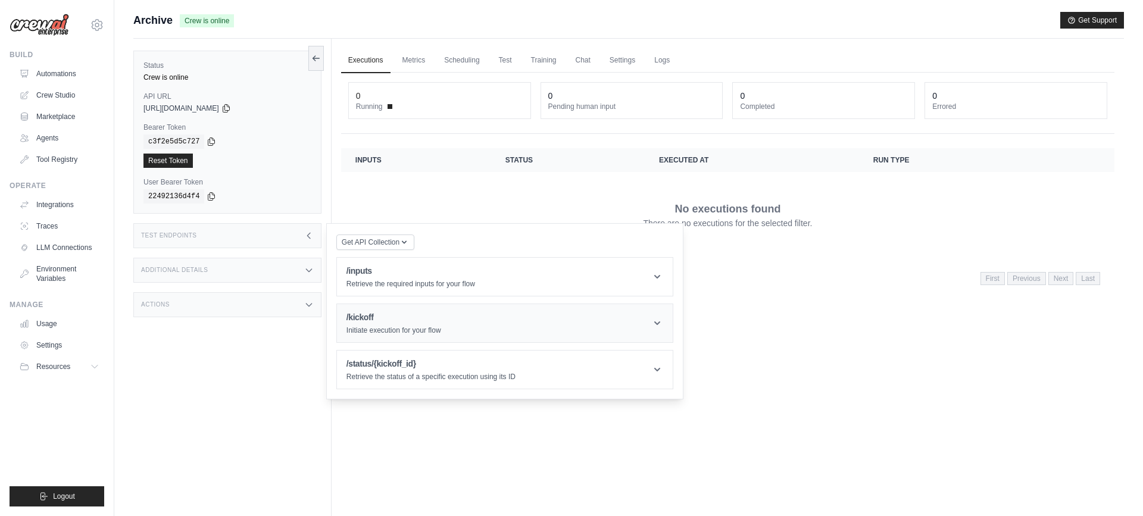
click at [381, 326] on p "Initiate execution for your flow" at bounding box center [393, 331] width 95 height 10
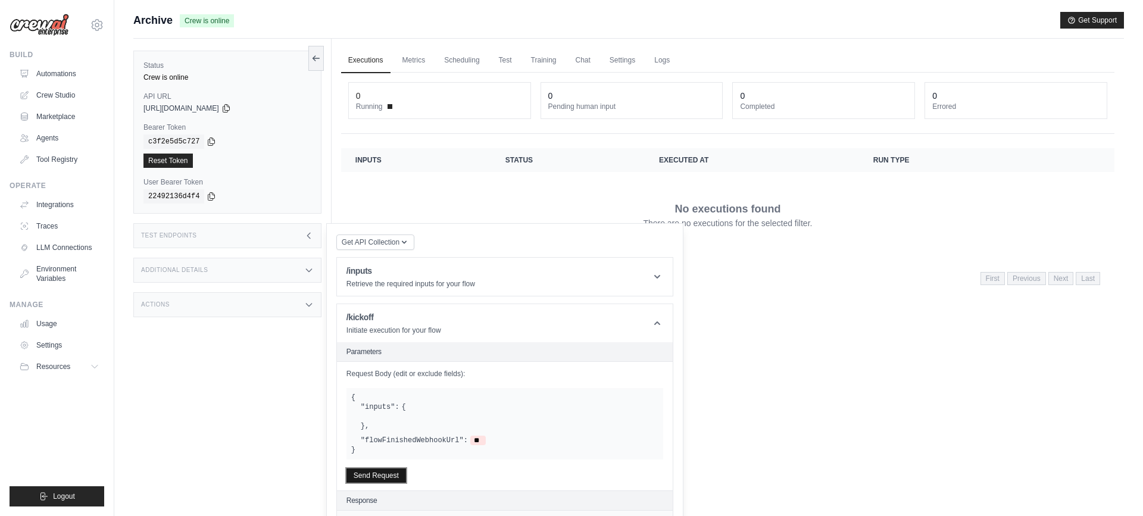
click at [382, 478] on button "Send Request" at bounding box center [376, 475] width 60 height 14
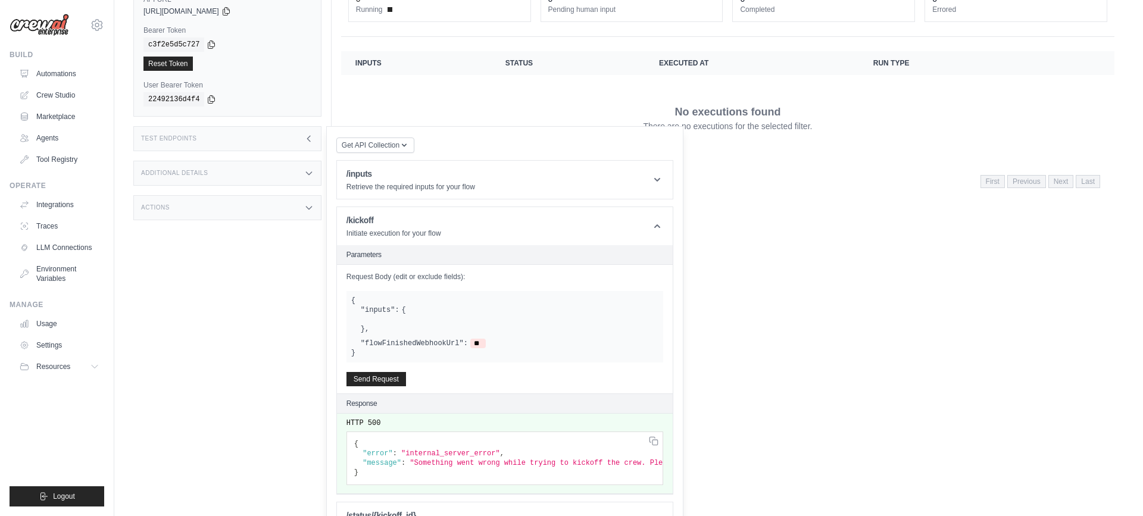
scroll to position [133, 0]
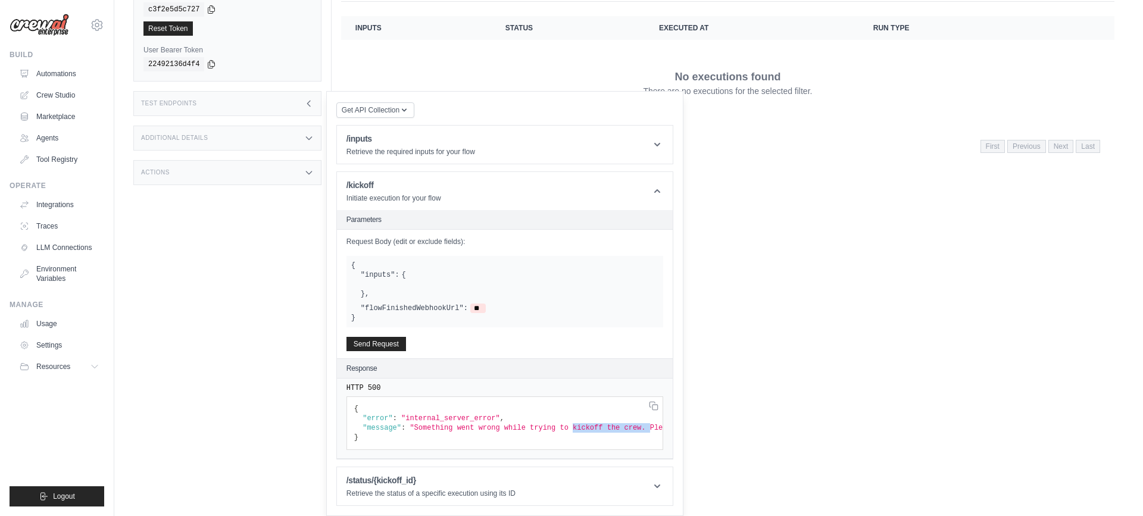
drag, startPoint x: 574, startPoint y: 427, endPoint x: 651, endPoint y: 423, distance: 76.9
click at [651, 423] on pre "{ "error" : "internal_server_error" , "message" : "Something went wrong while t…" at bounding box center [504, 423] width 317 height 54
drag, startPoint x: 649, startPoint y: 428, endPoint x: 689, endPoint y: 419, distance: 41.4
click at [0, 0] on div "HTTP 500 { "error" : "internal_server_error" , "message" : "Something went wron…" at bounding box center [0, 0] width 0 height 0
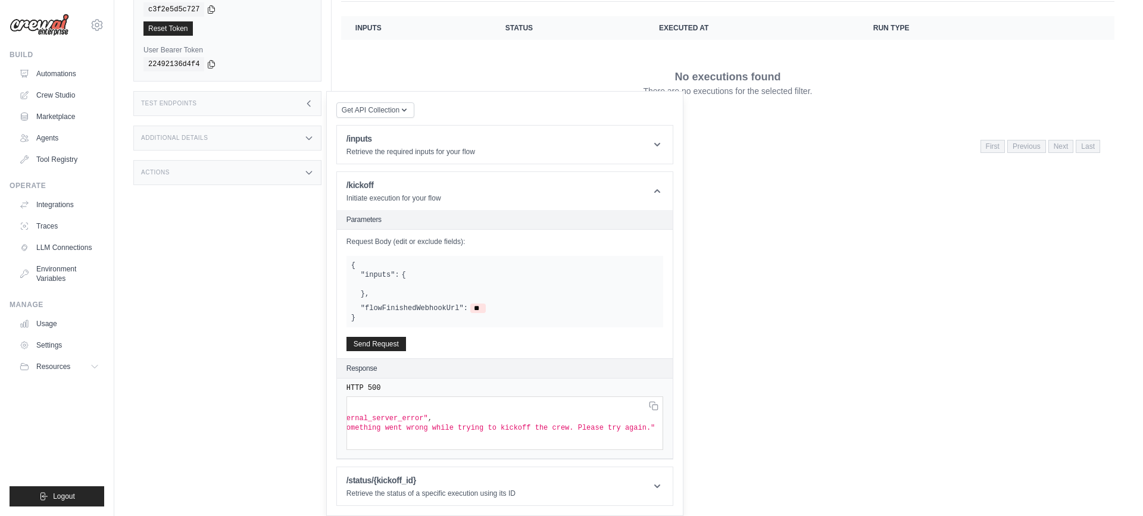
click at [783, 148] on div "No results found First Previous Next Last" at bounding box center [727, 145] width 744 height 16
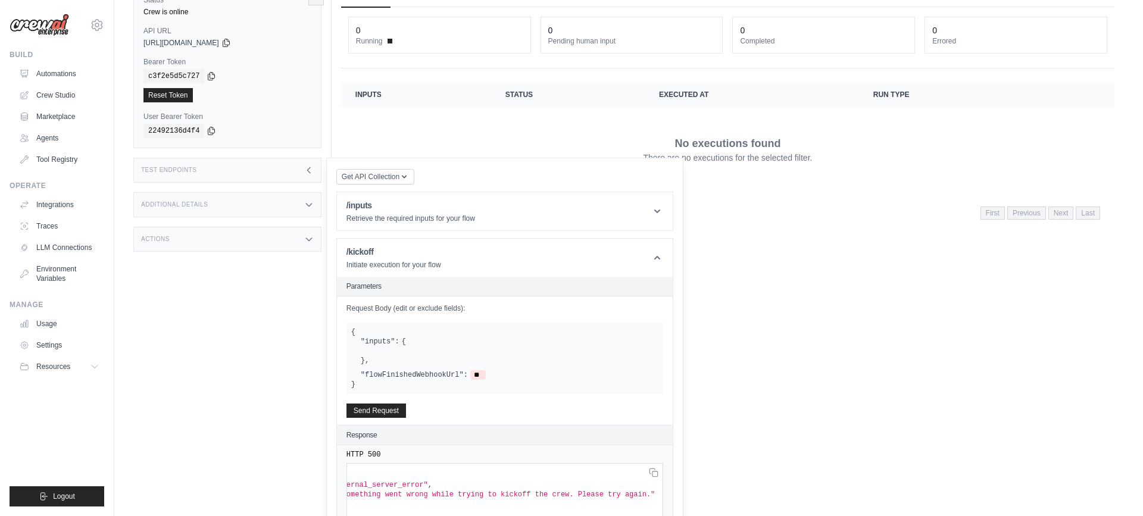
scroll to position [0, 0]
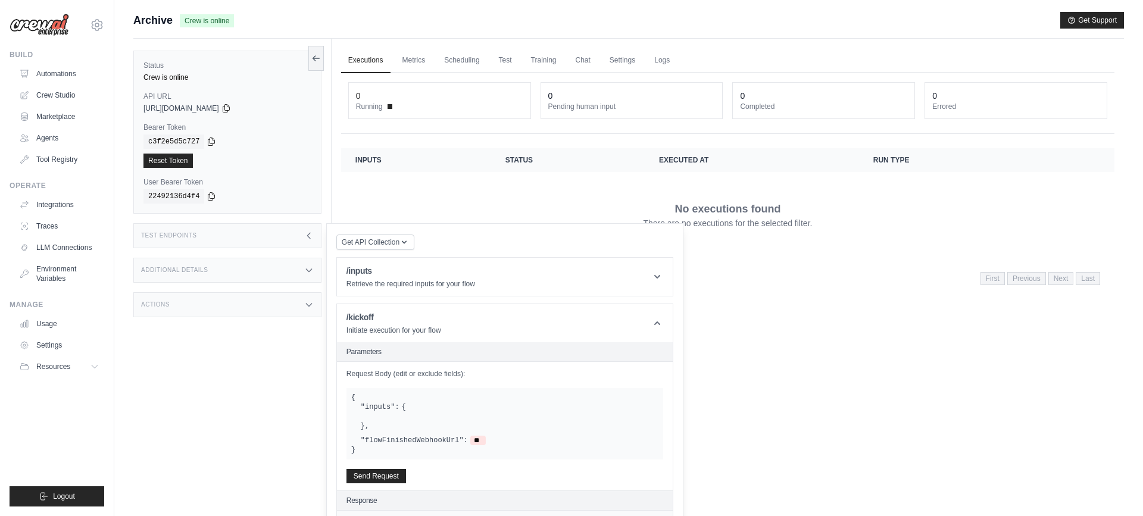
click at [708, 212] on p "No executions found" at bounding box center [727, 209] width 106 height 17
click at [305, 235] on icon at bounding box center [309, 236] width 10 height 10
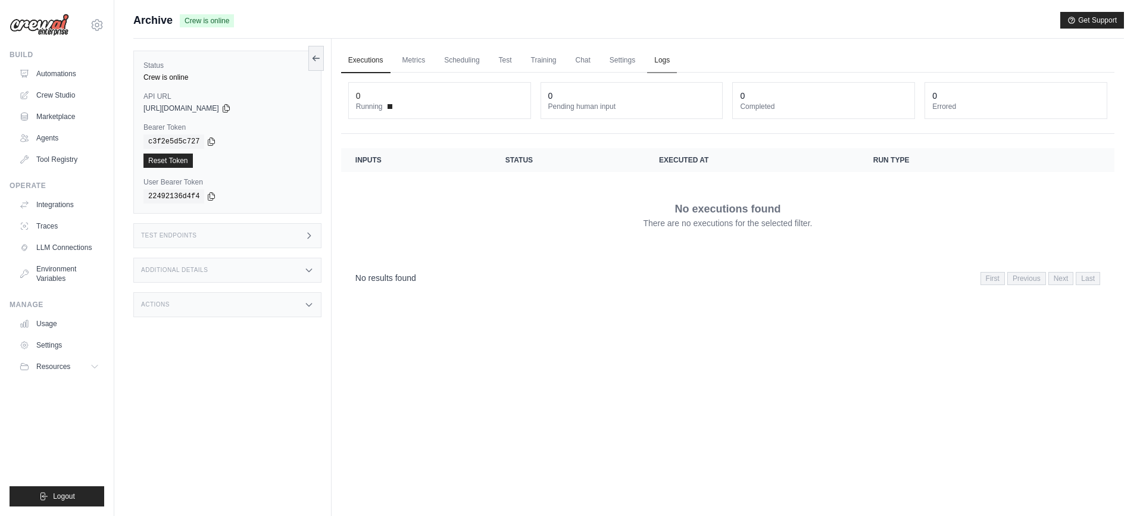
drag, startPoint x: 666, startPoint y: 57, endPoint x: 674, endPoint y: 56, distance: 7.8
click at [665, 57] on link "Logs" at bounding box center [662, 60] width 30 height 25
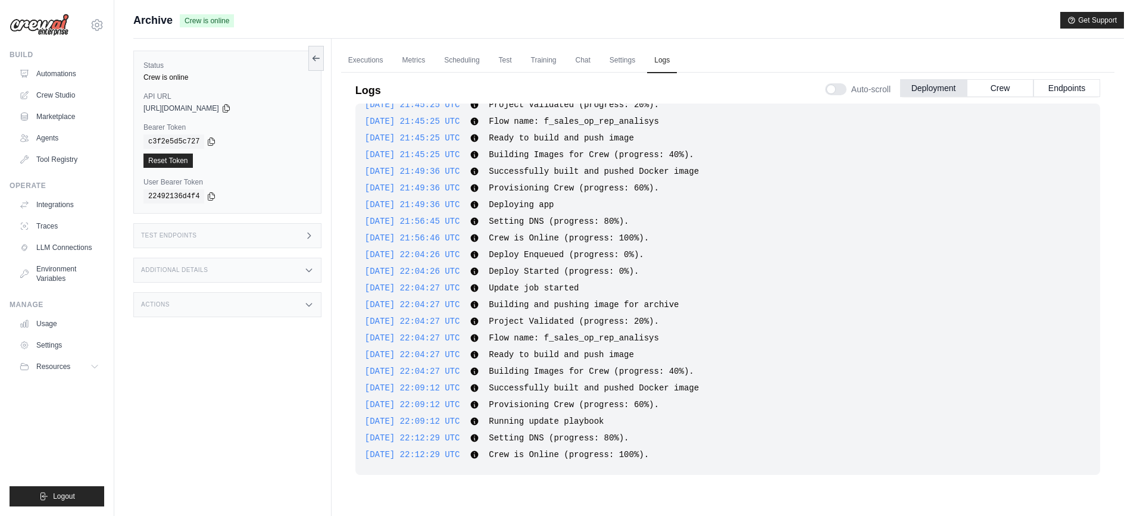
scroll to position [51, 0]
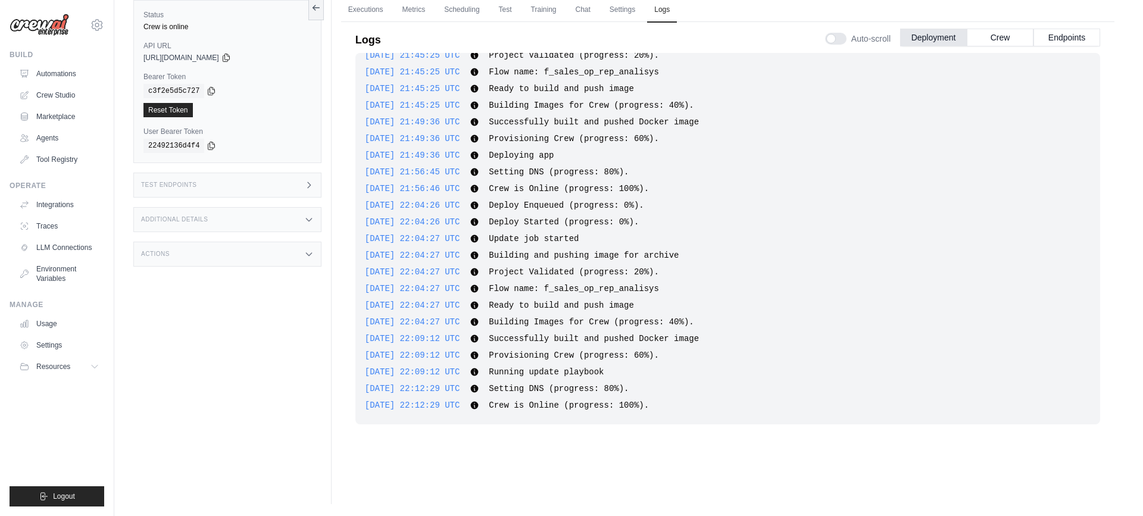
click at [706, 311] on div "2025-08-20 21:24:27 UTC Deploy Enqueued (progress: 0%). Show more Show less 202…" at bounding box center [727, 238] width 744 height 371
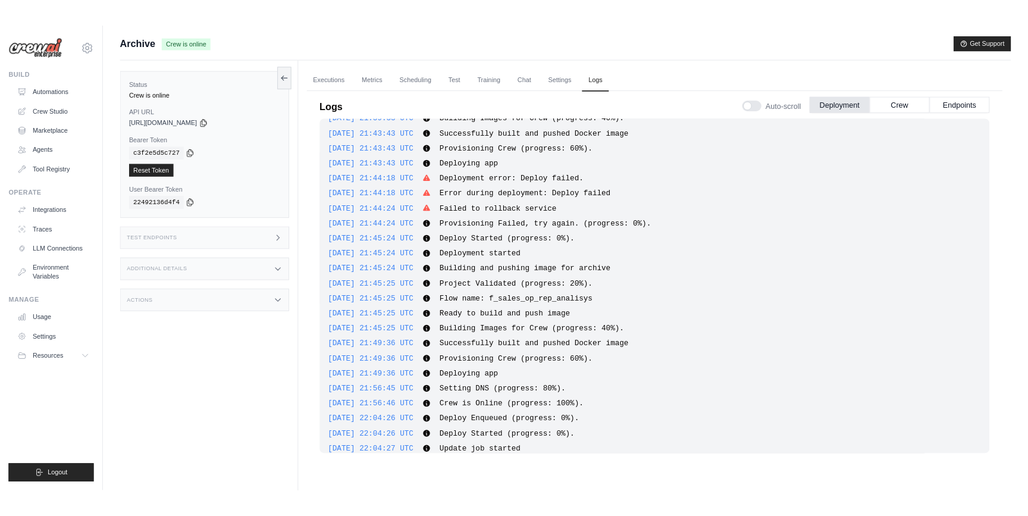
scroll to position [0, 0]
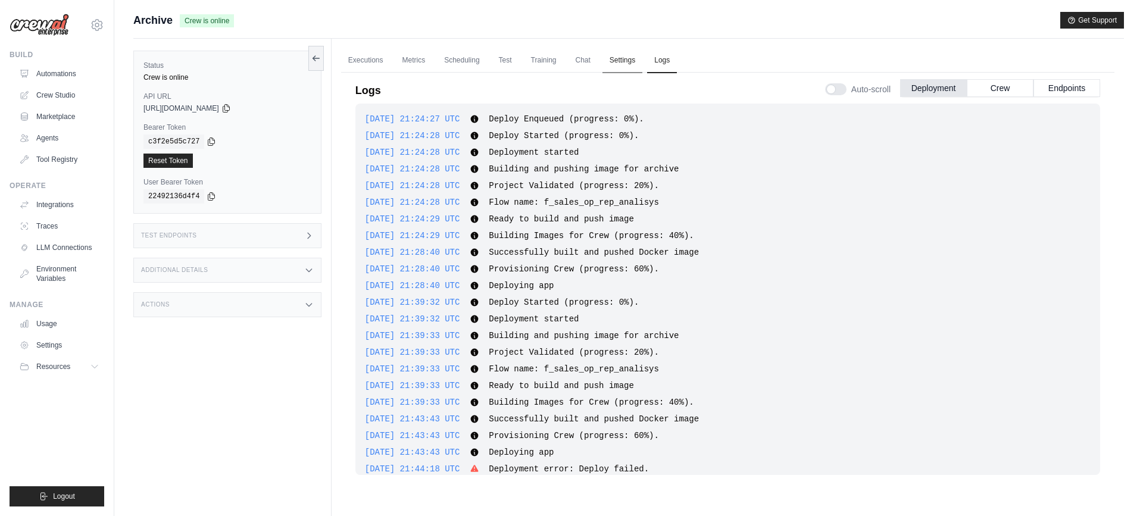
drag, startPoint x: 617, startPoint y: 58, endPoint x: 609, endPoint y: 59, distance: 7.8
click at [617, 58] on link "Settings" at bounding box center [622, 60] width 40 height 25
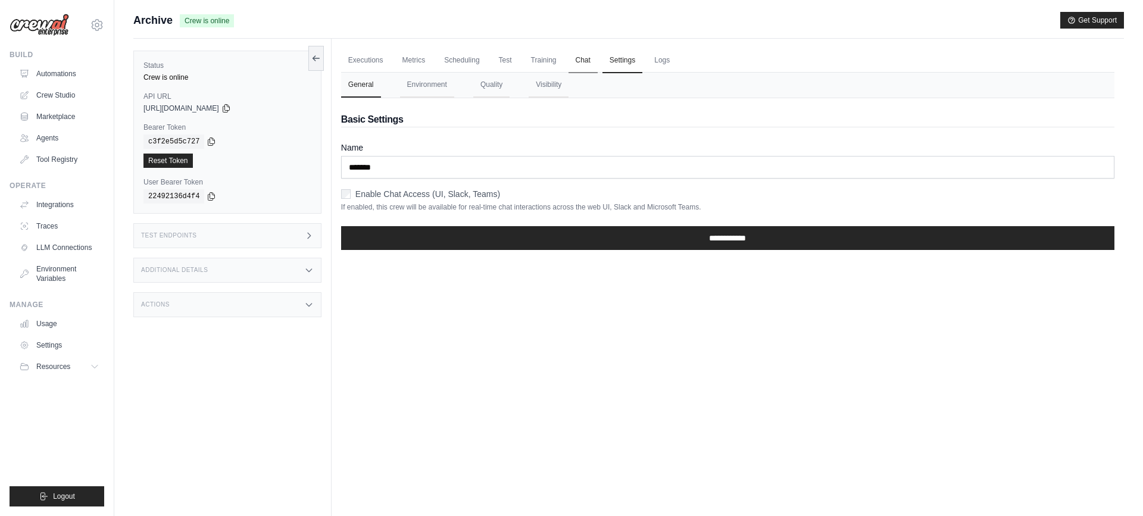
click at [585, 60] on link "Chat" at bounding box center [582, 60] width 29 height 25
